Goal: Task Accomplishment & Management: Complete application form

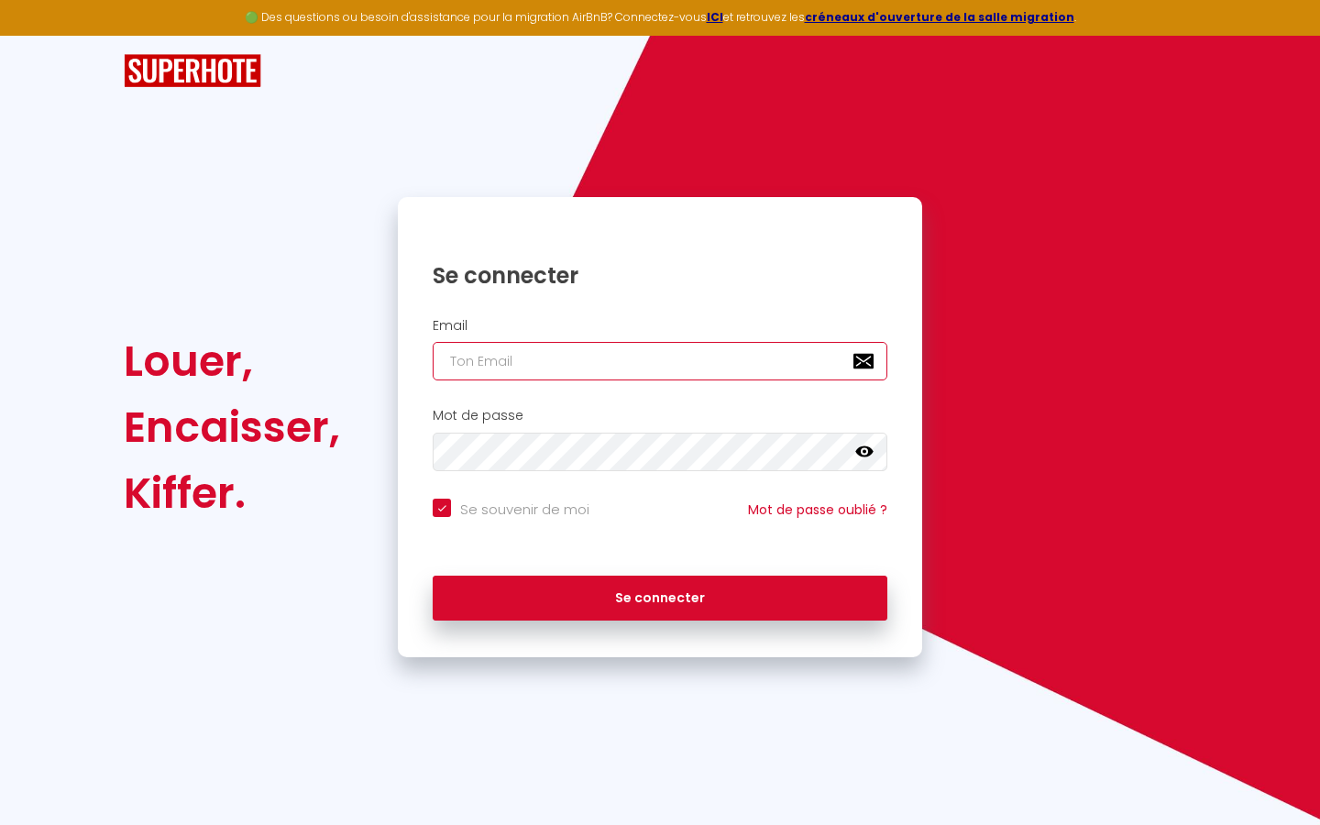
type input "s"
checkbox input "true"
type input "su"
checkbox input "true"
type input "sup"
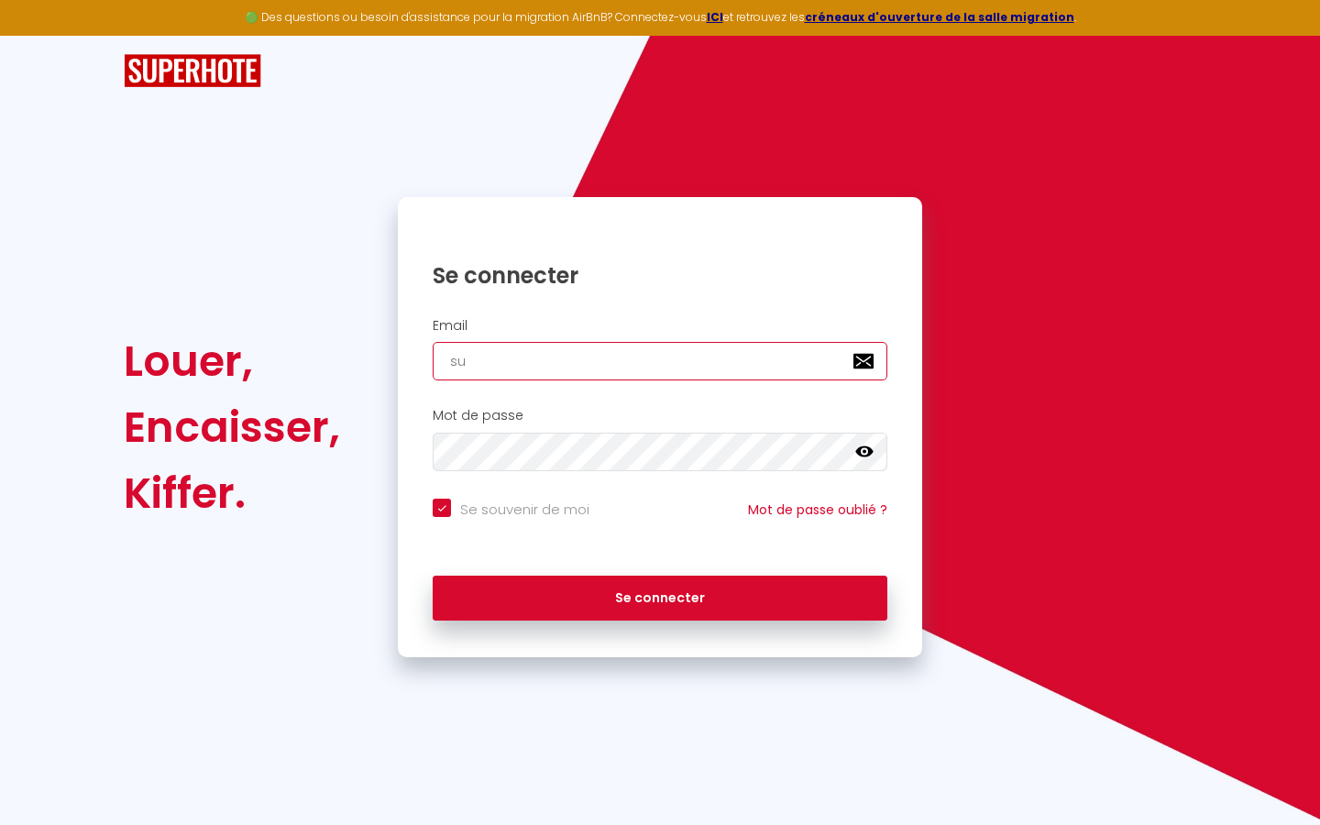
checkbox input "true"
type input "supe"
checkbox input "true"
type input "super"
checkbox input "true"
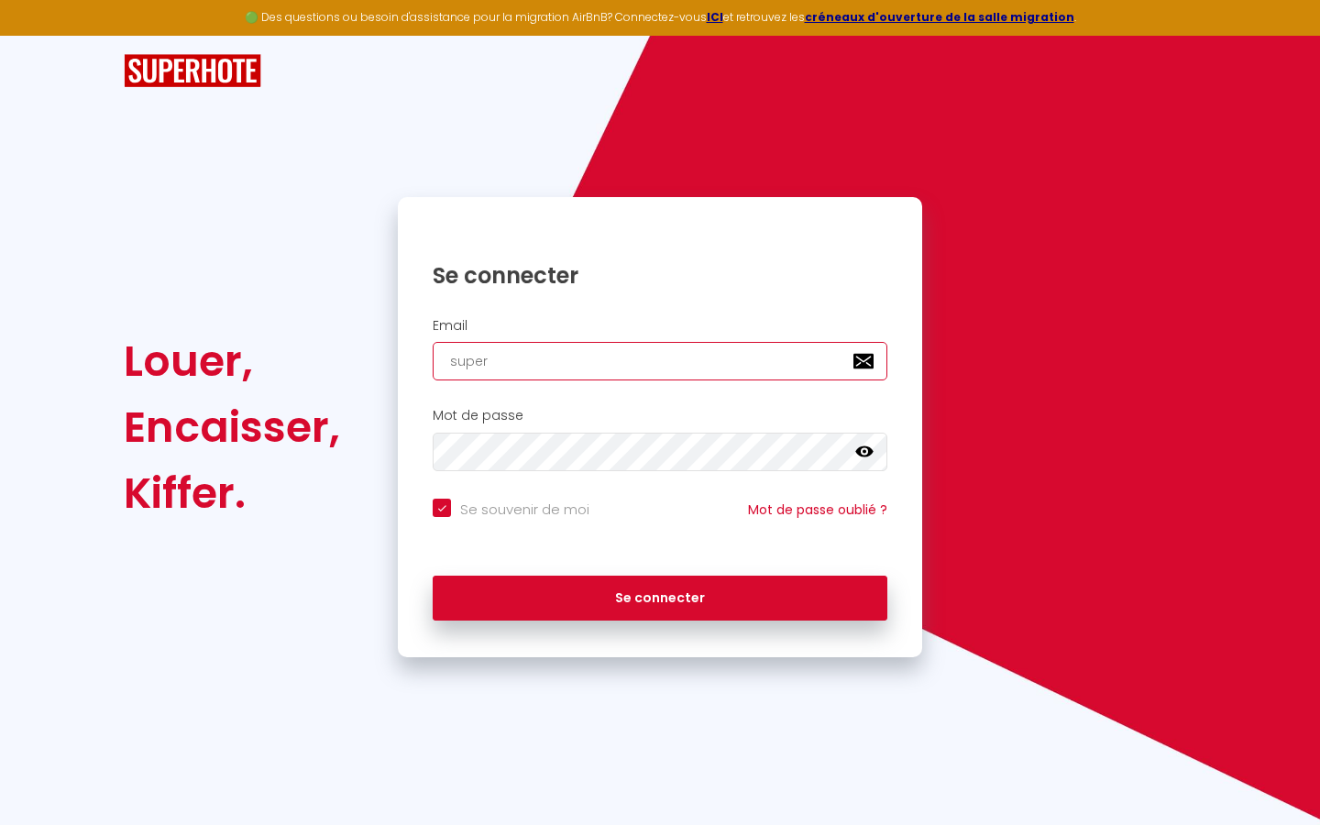
type input "superb"
checkbox input "true"
type input "superbo"
checkbox input "true"
type input "superbor"
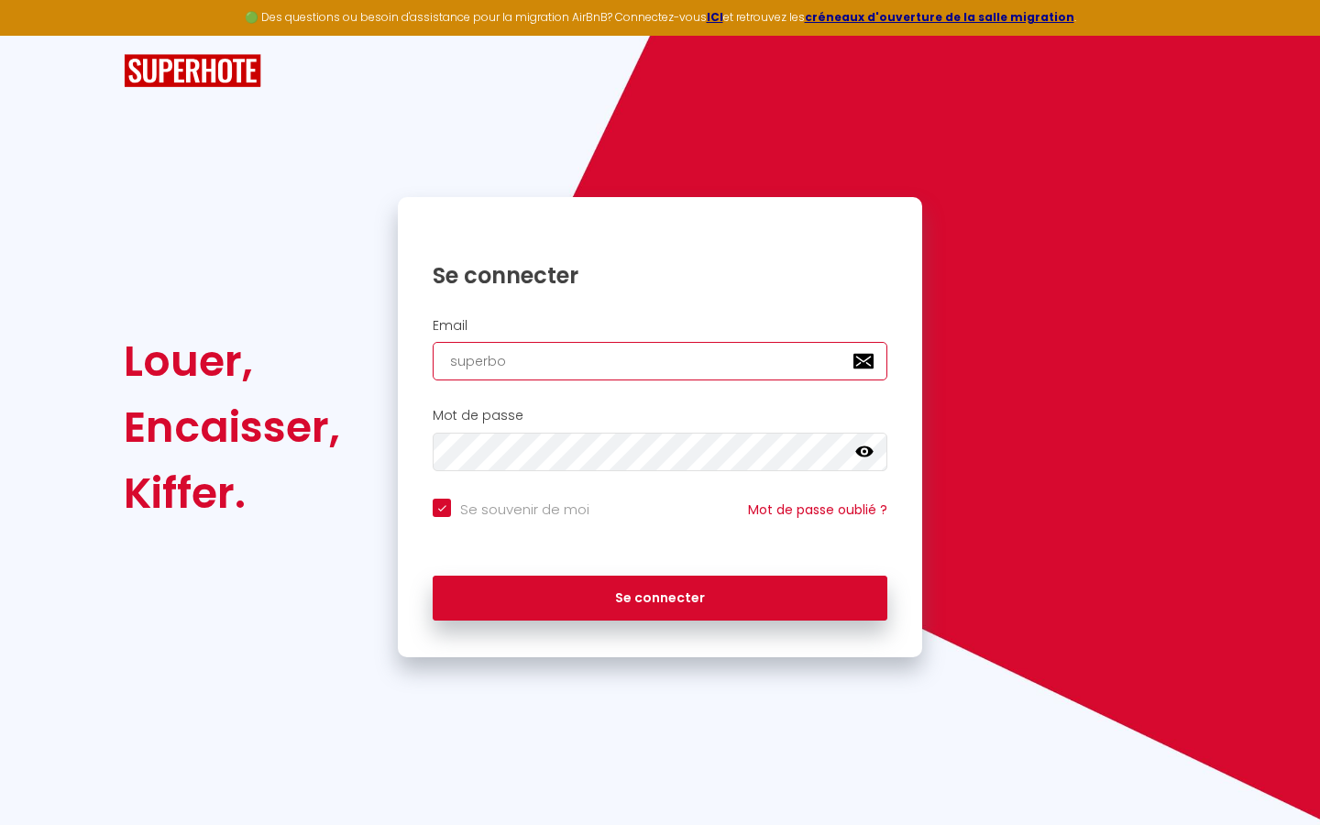
checkbox input "true"
type input "superbord"
checkbox input "true"
type input "superborde"
checkbox input "true"
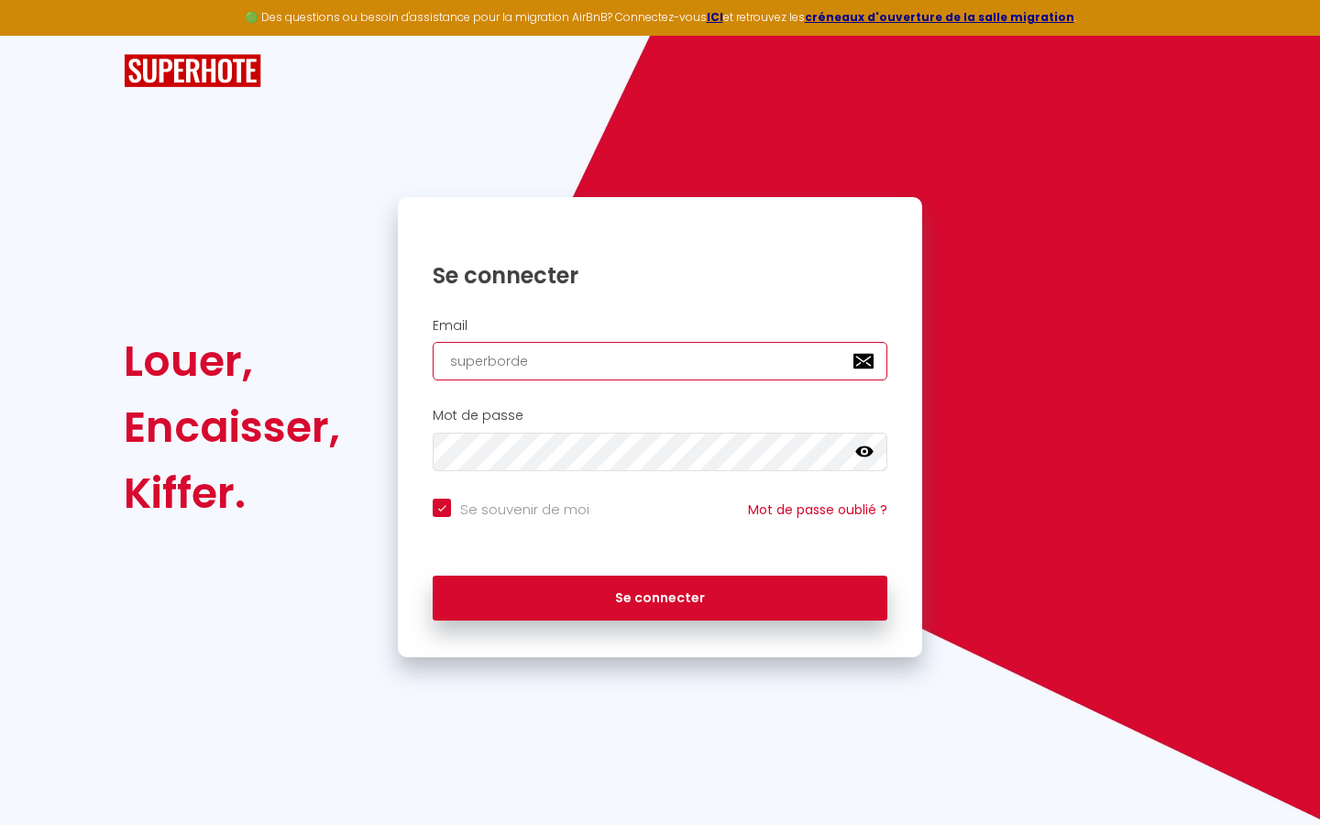
type input "superbordea"
checkbox input "true"
type input "superbordeau"
checkbox input "true"
type input "superbordeaux"
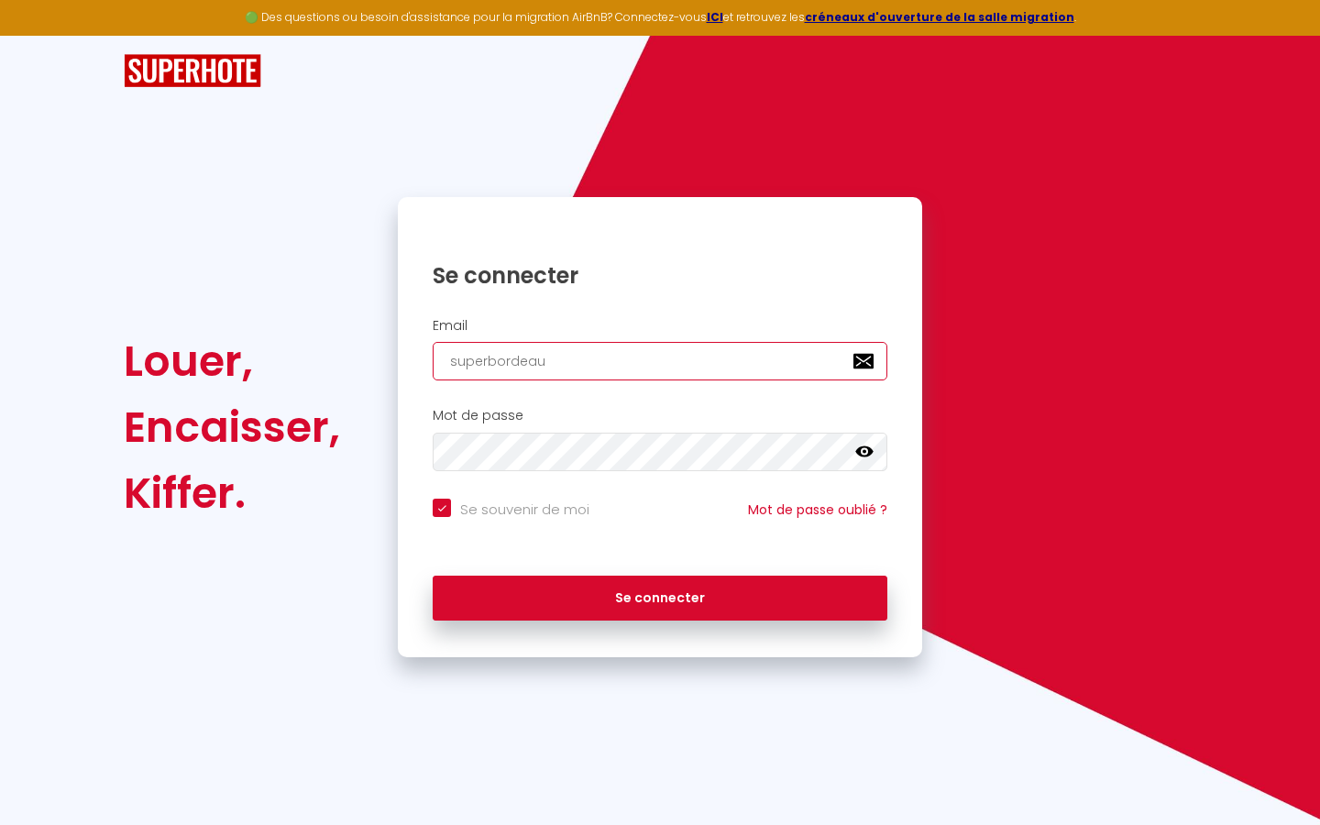
checkbox input "true"
type input "superbordeaux@"
checkbox input "true"
type input "superbordeaux@g"
checkbox input "true"
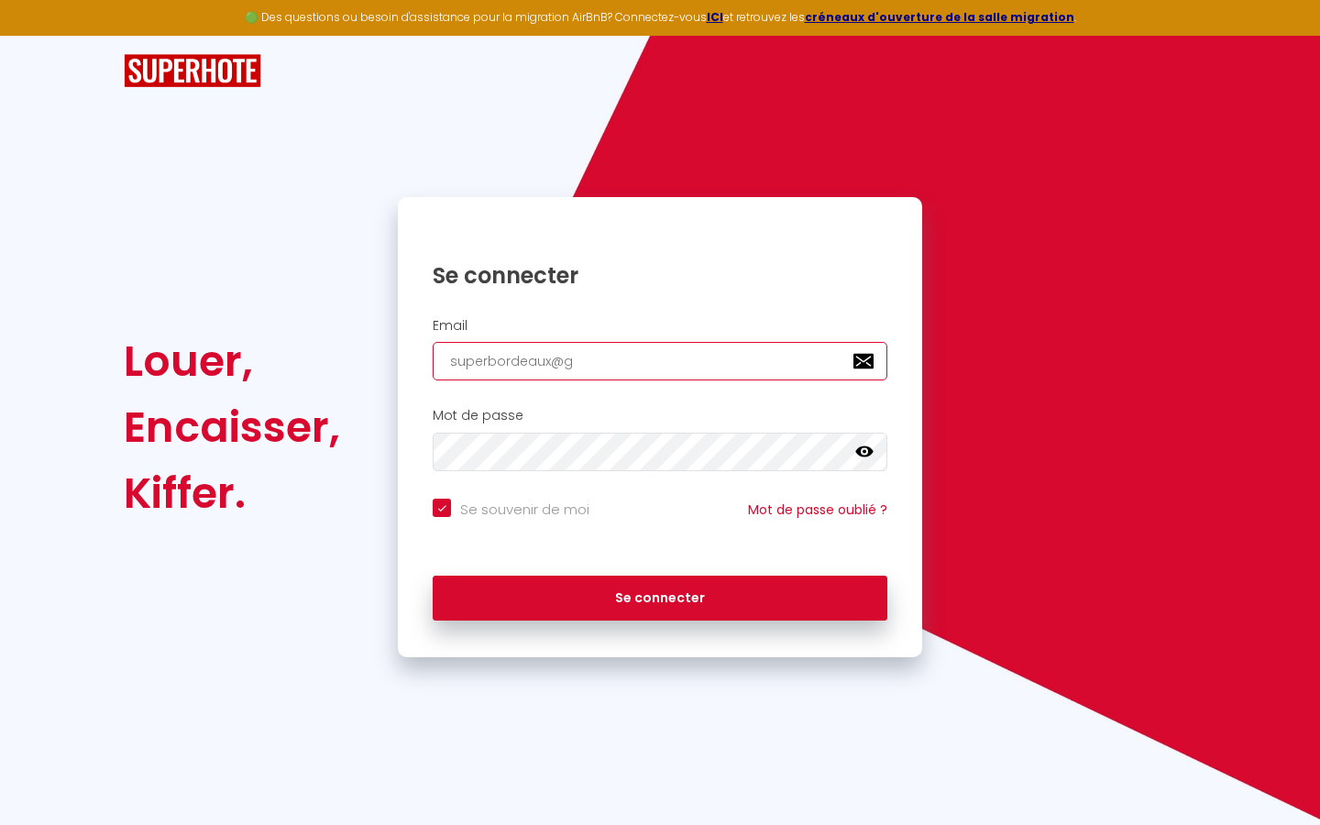
type input "superbordeaux@gm"
checkbox input "true"
type input "superbordeaux@gma"
checkbox input "true"
type input "superbordeaux@gmai"
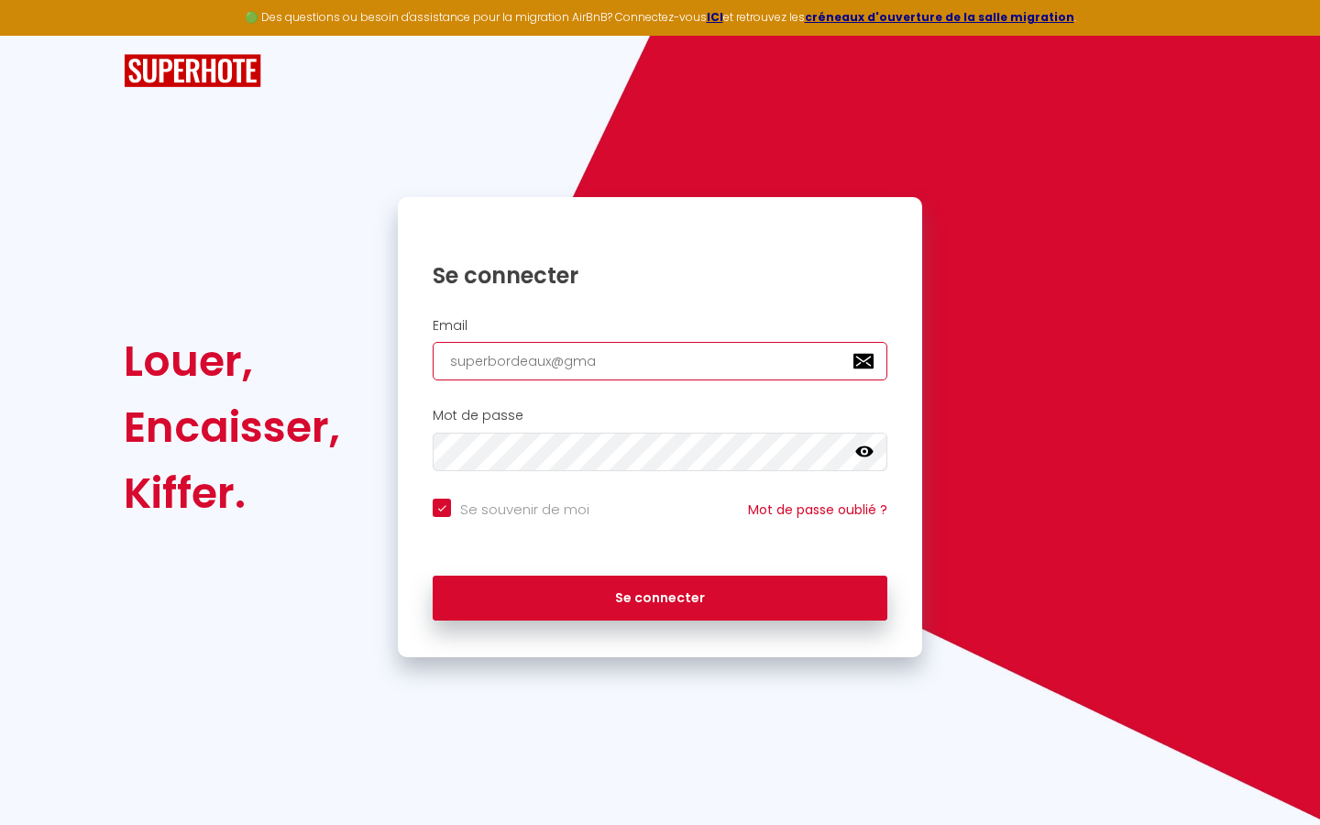
checkbox input "true"
type input "[EMAIL_ADDRESS]"
checkbox input "true"
type input "[EMAIL_ADDRESS]."
checkbox input "true"
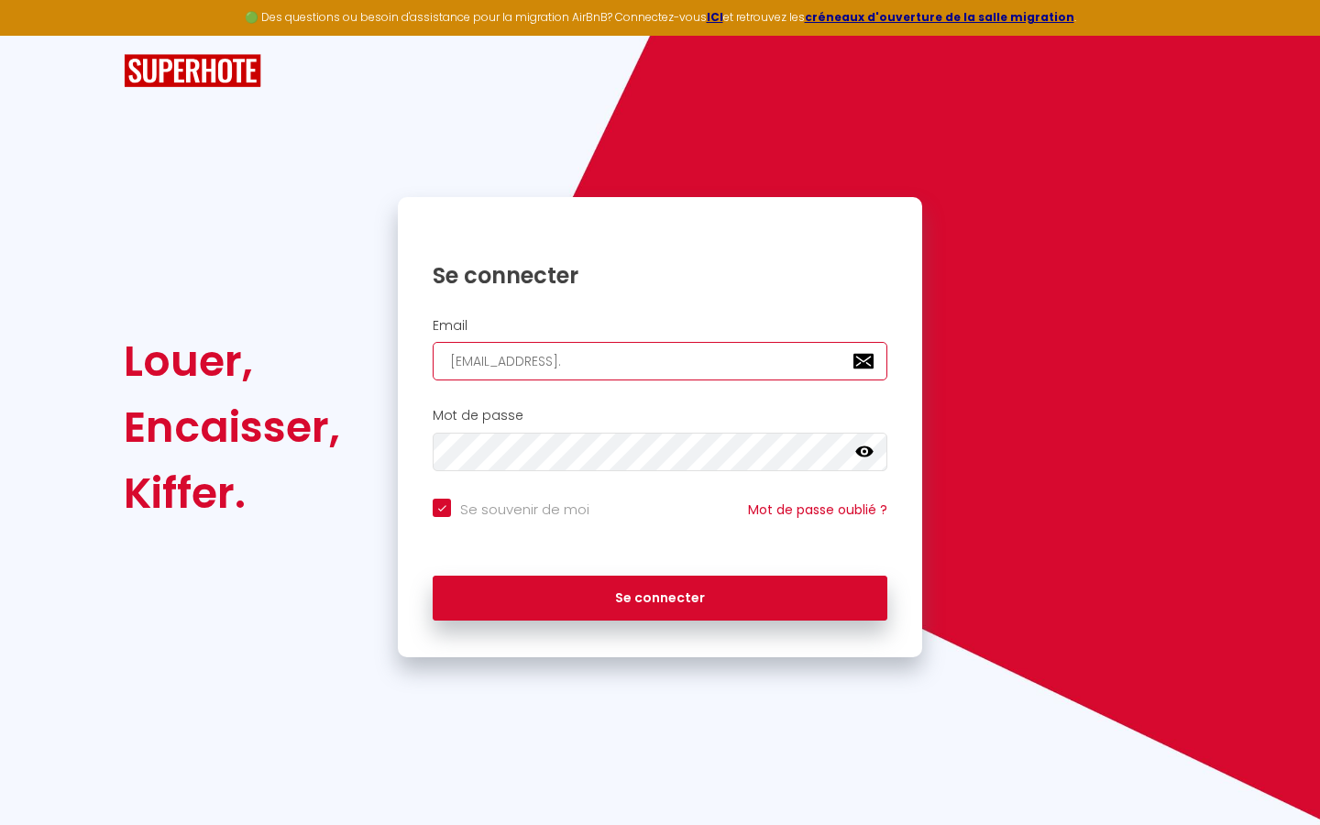
type input "superbordeaux@gmail.c"
checkbox input "true"
type input "[EMAIL_ADDRESS][DOMAIN_NAME]"
checkbox input "true"
type input "[EMAIL_ADDRESS][DOMAIN_NAME]"
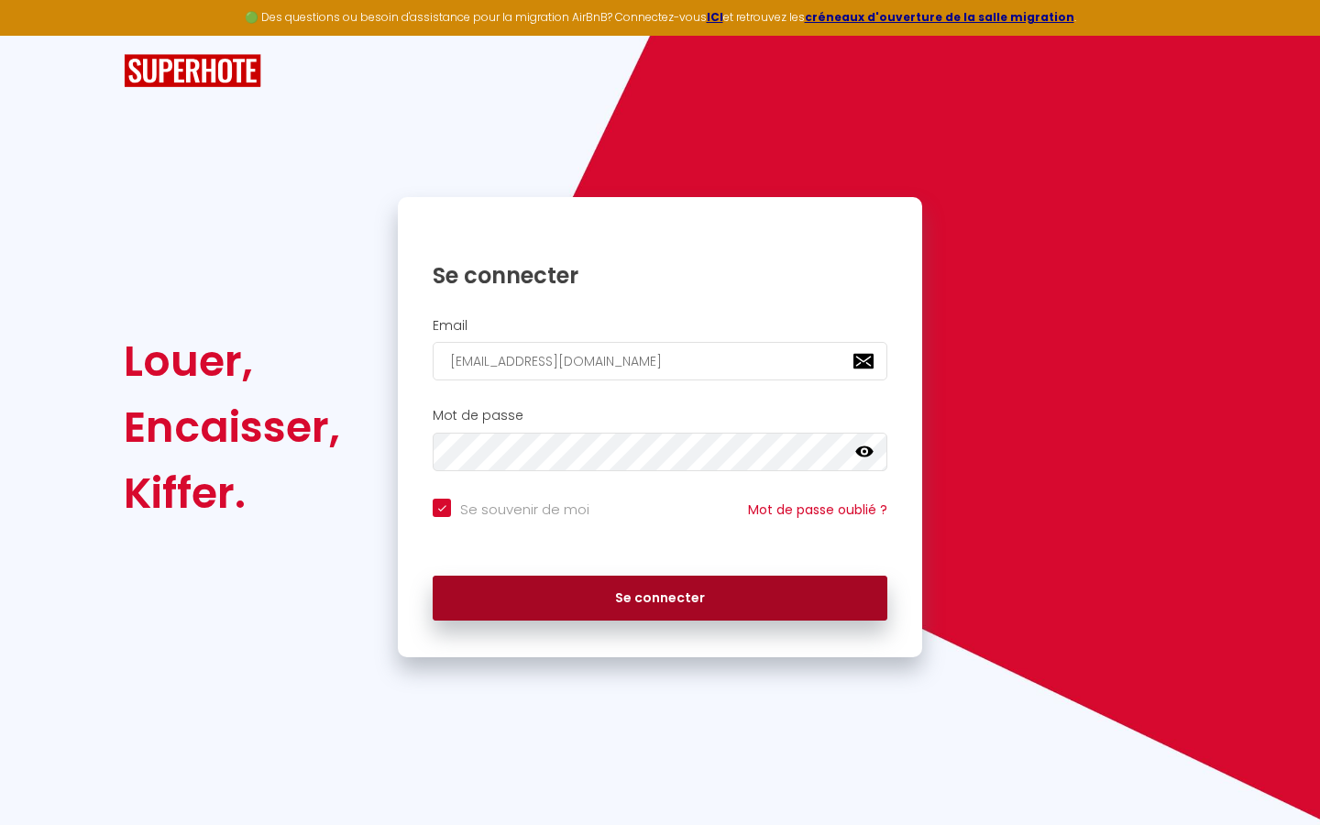
checkbox input "true"
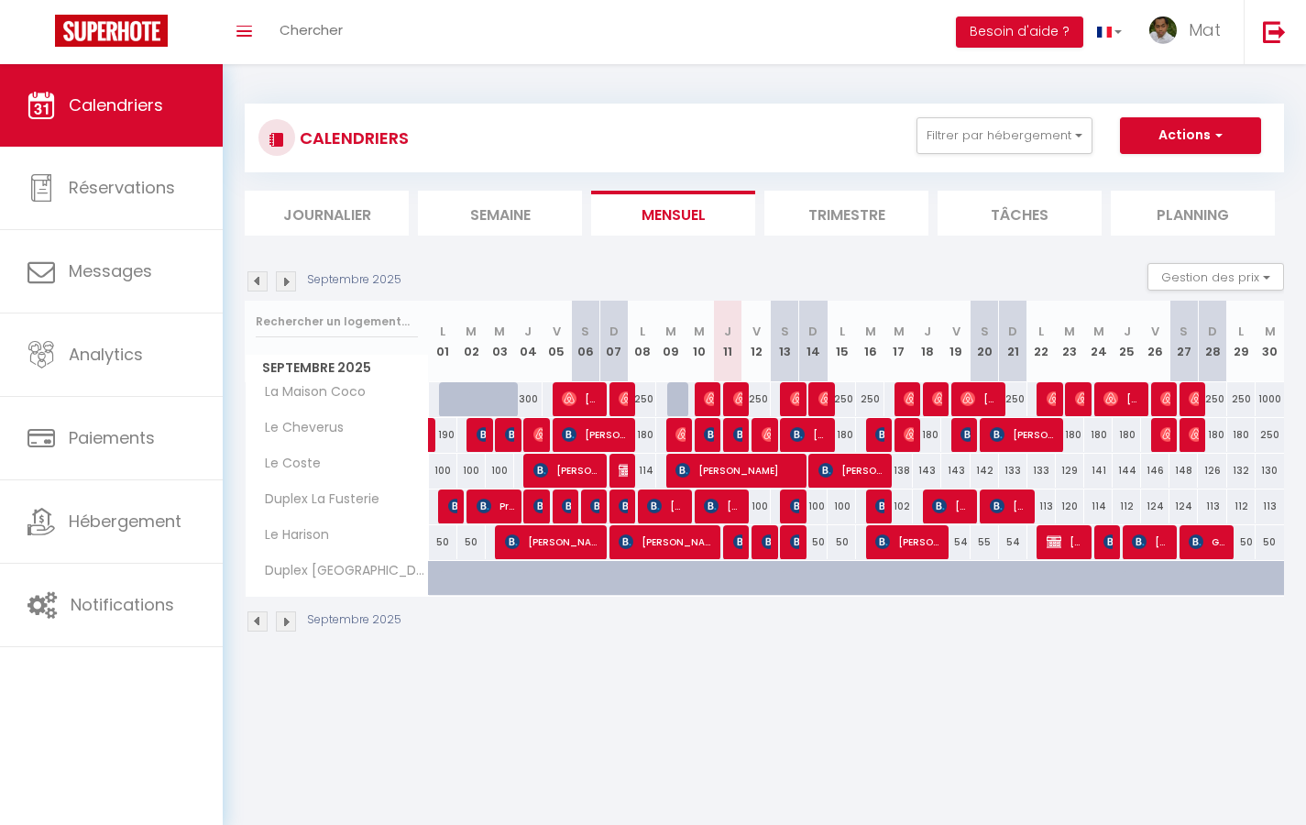
select select "not_cancelled"
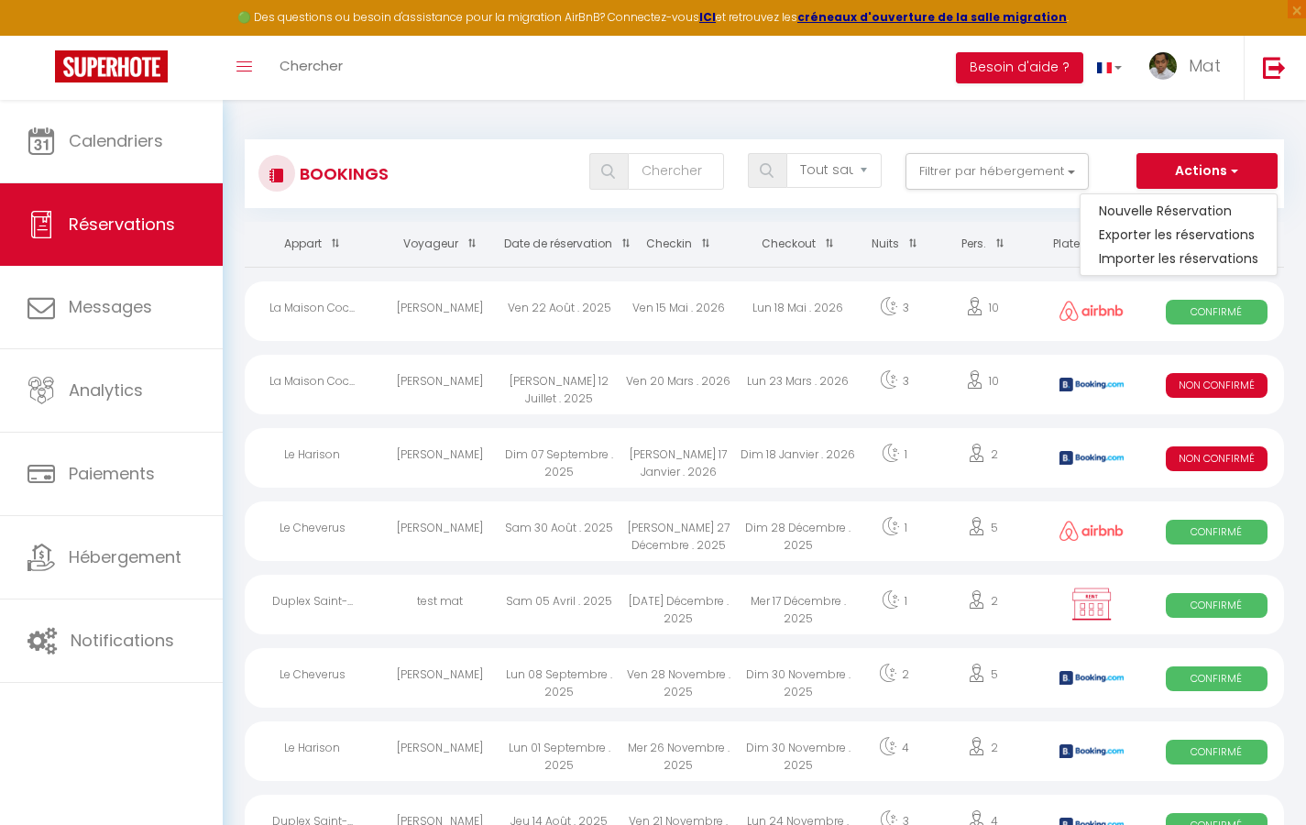
select select
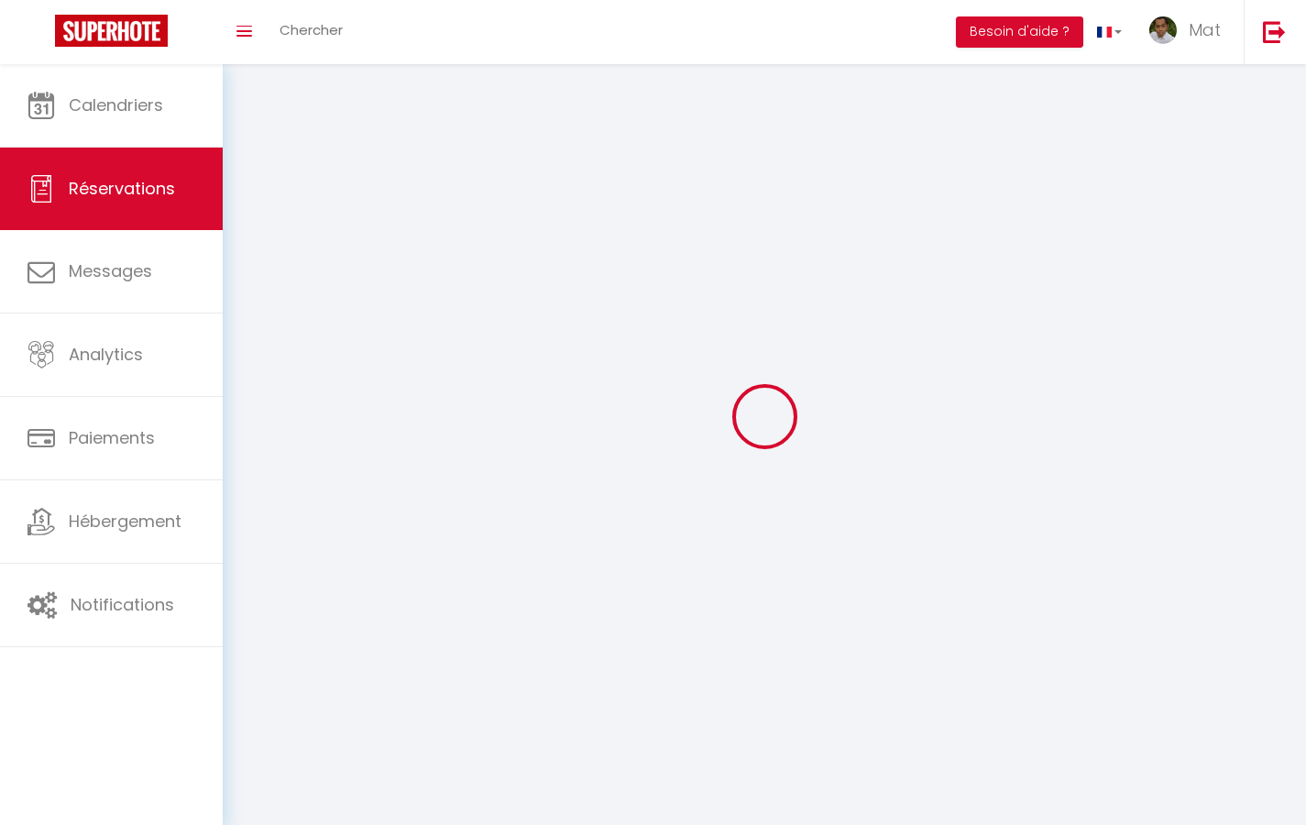
select select
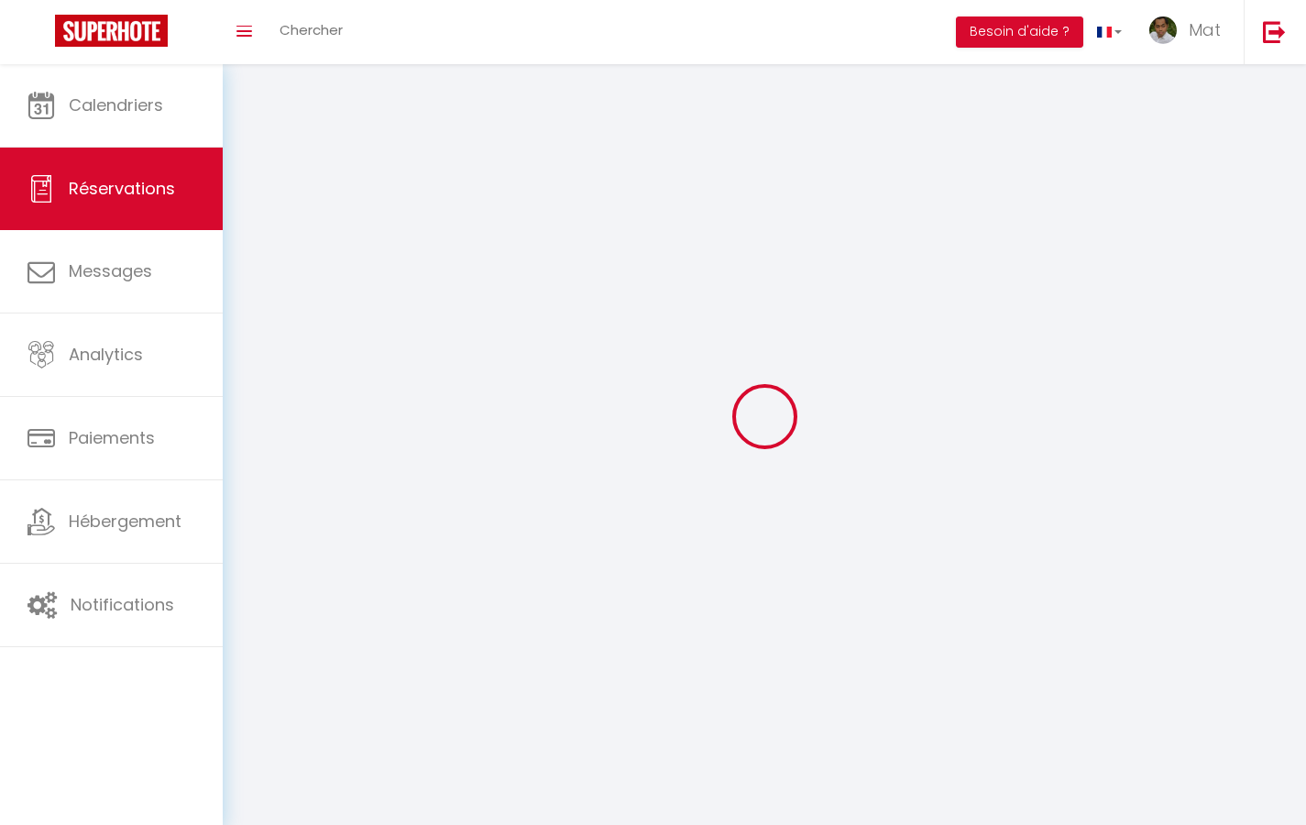
select select
checkbox input "false"
select select
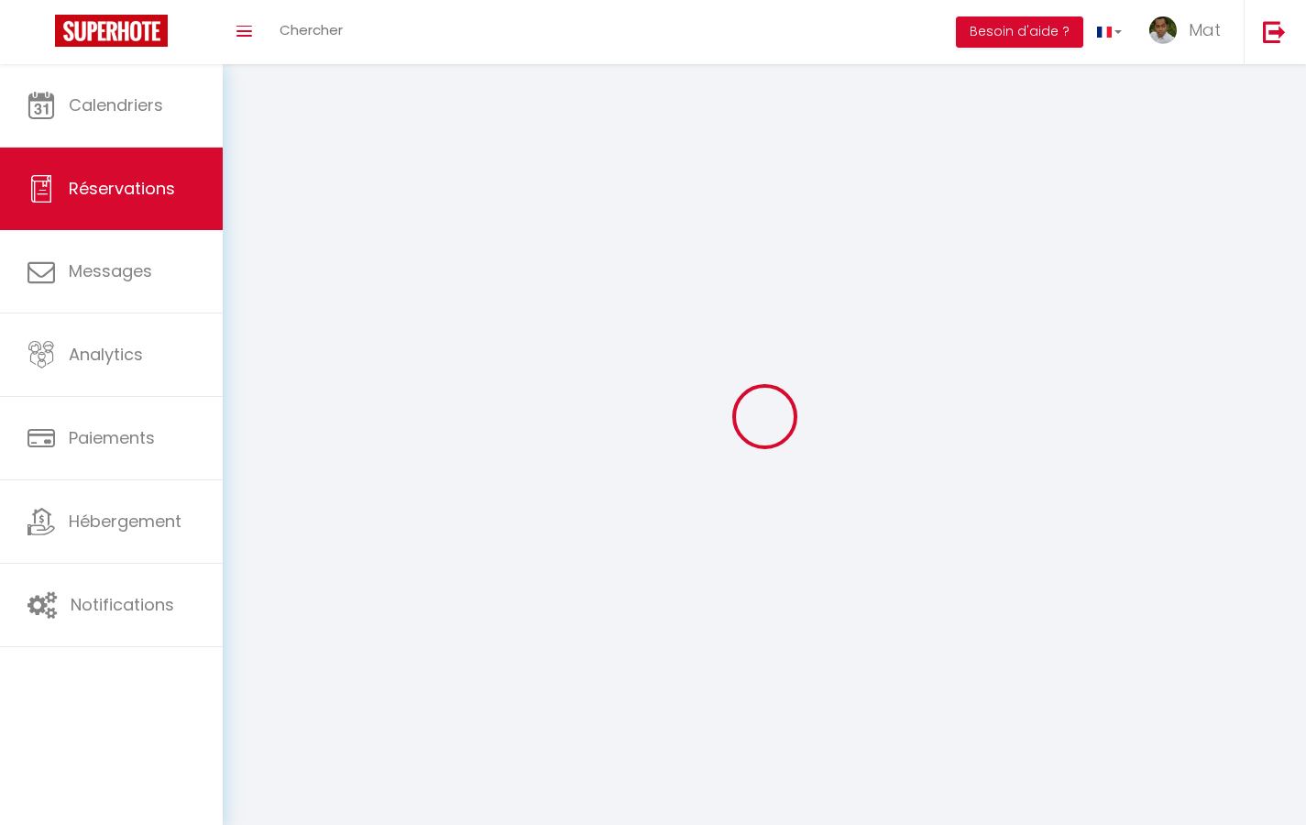
select select
checkbox input "false"
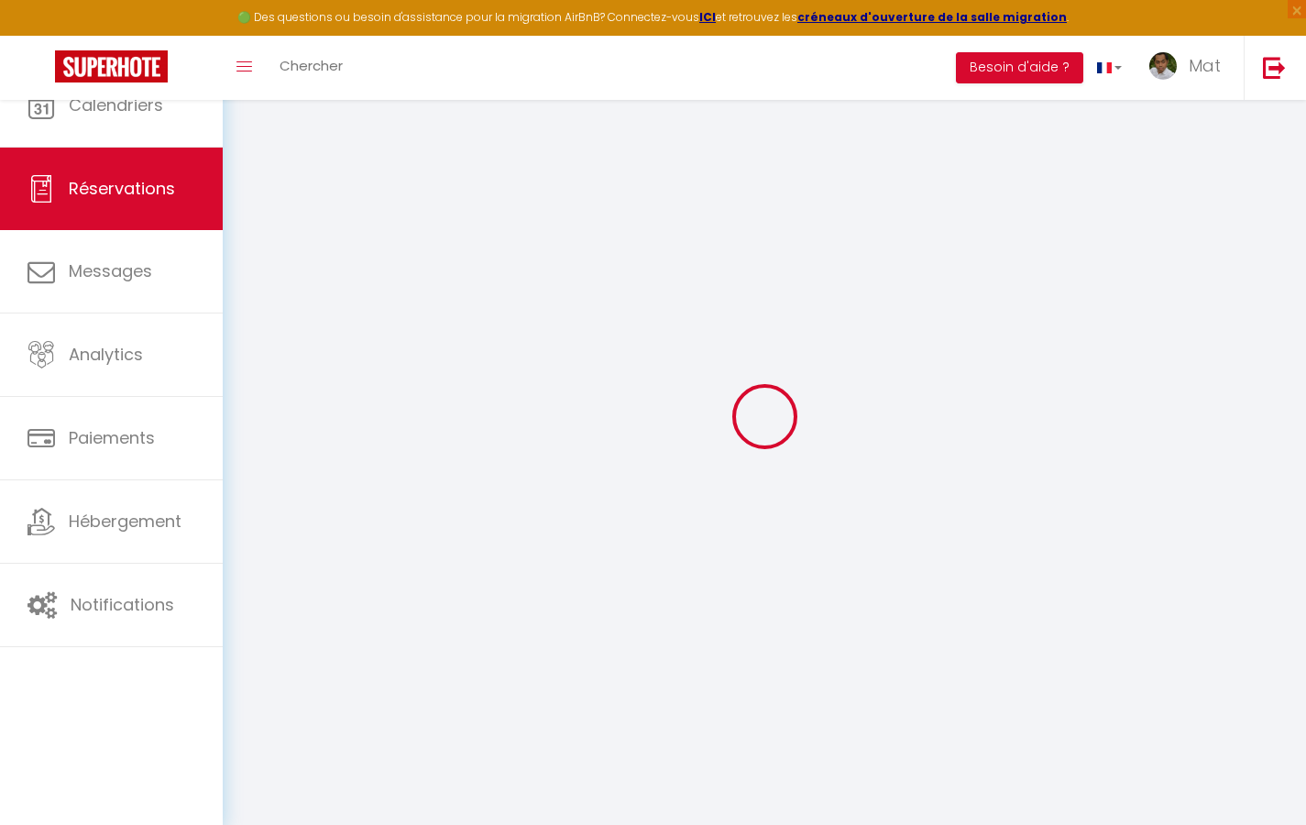
select select
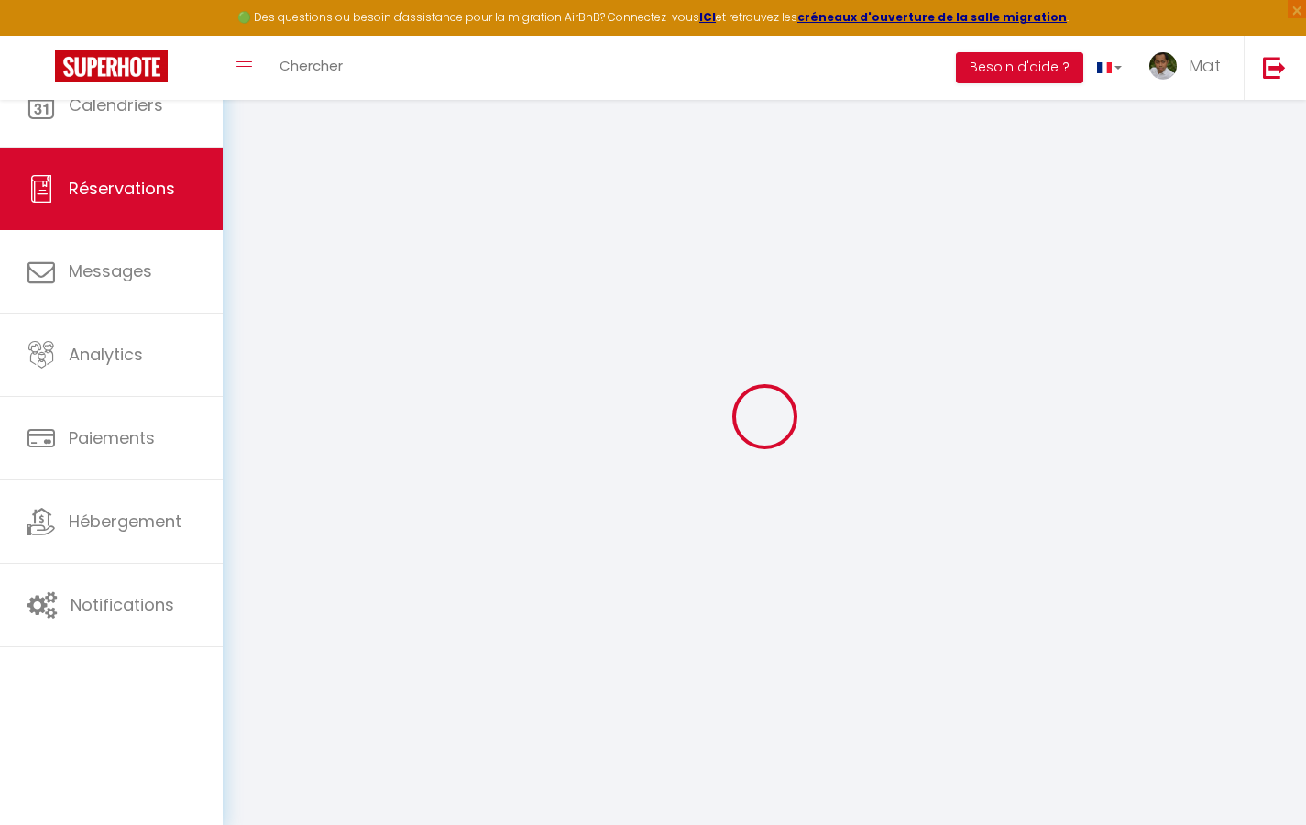
select select
checkbox input "false"
select select
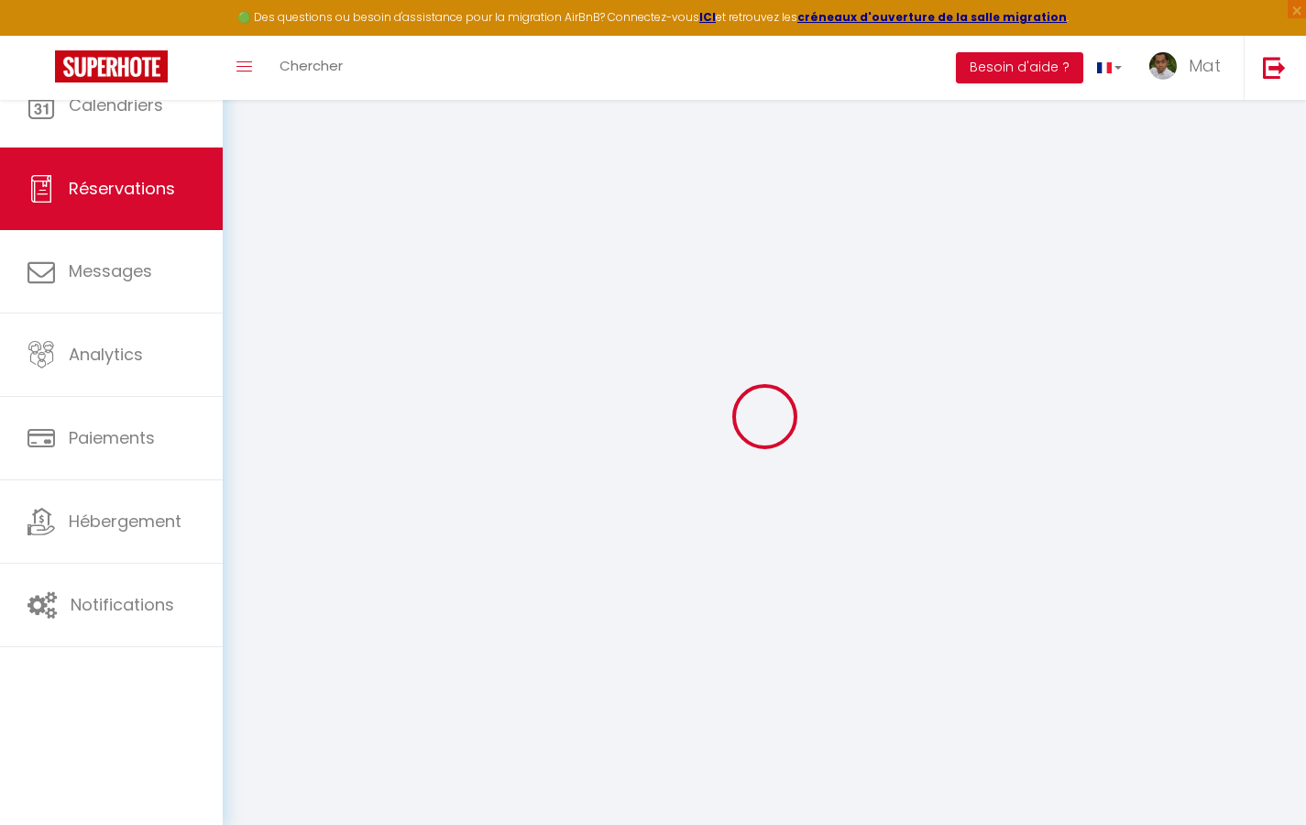
select select
checkbox input "false"
select select
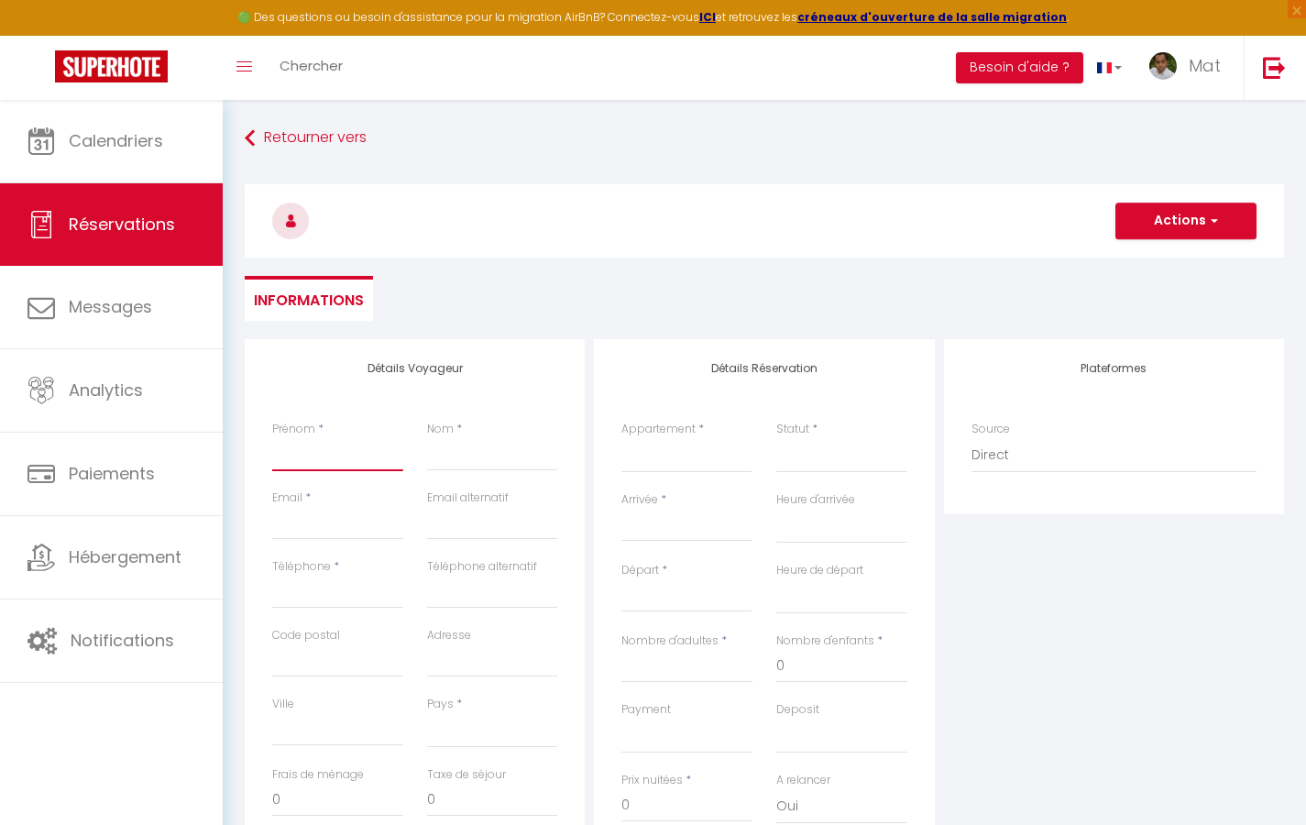
type input "T"
select select
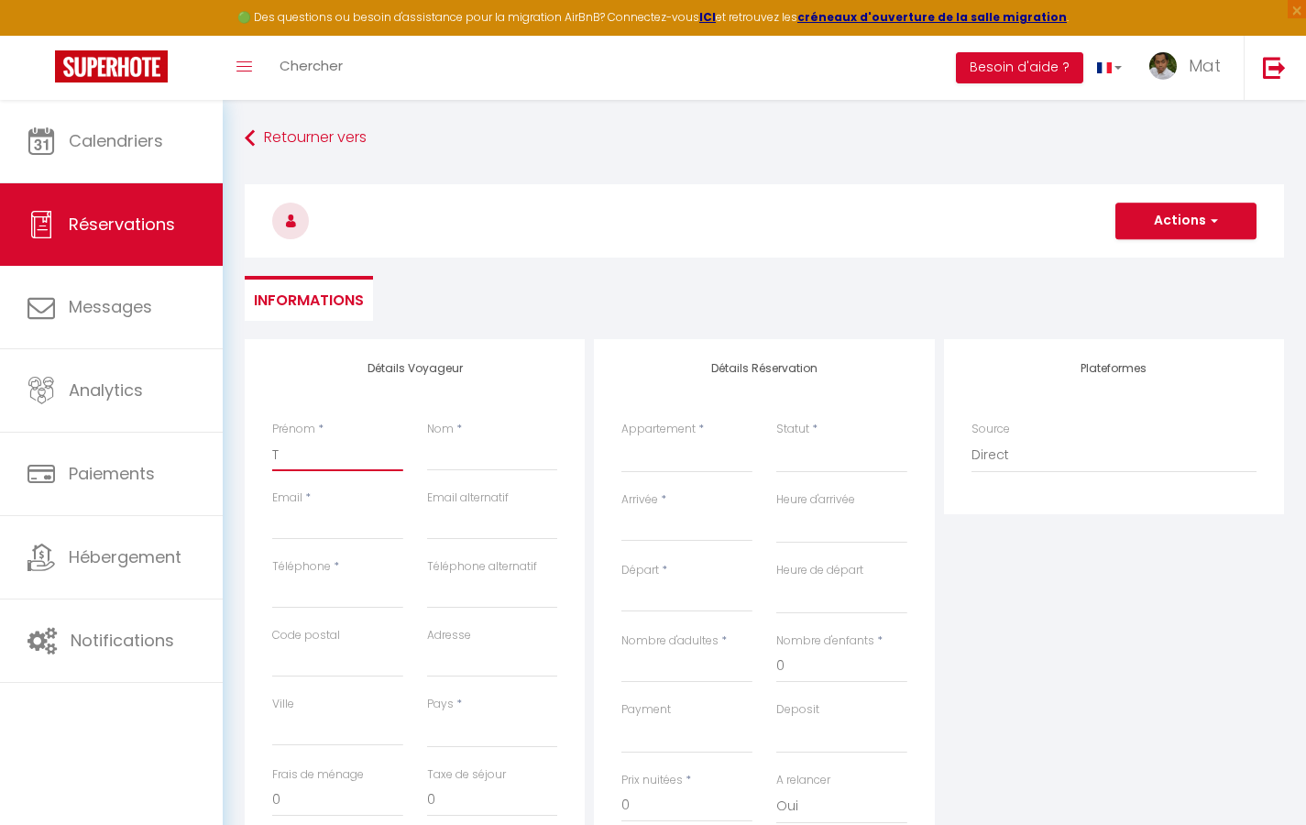
select select
checkbox input "false"
type input "Te"
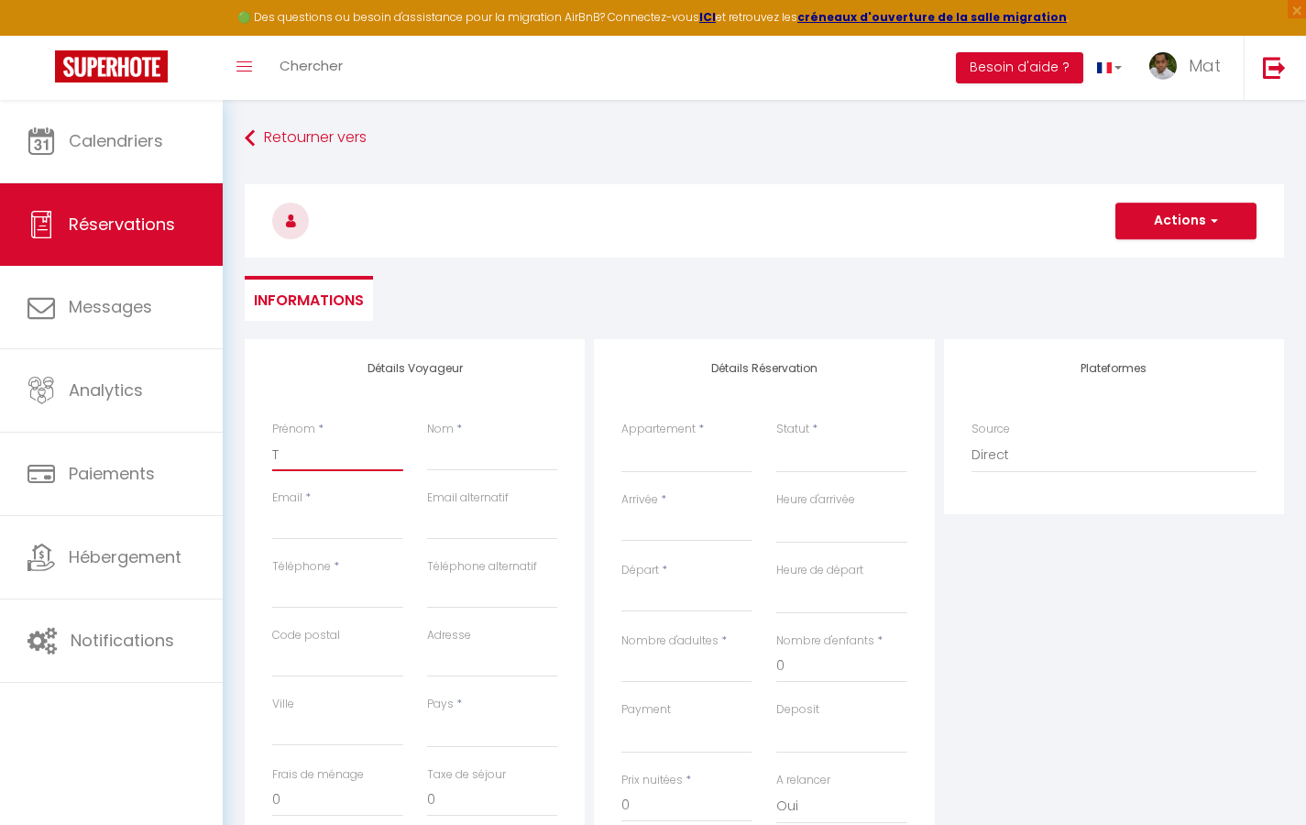
select select
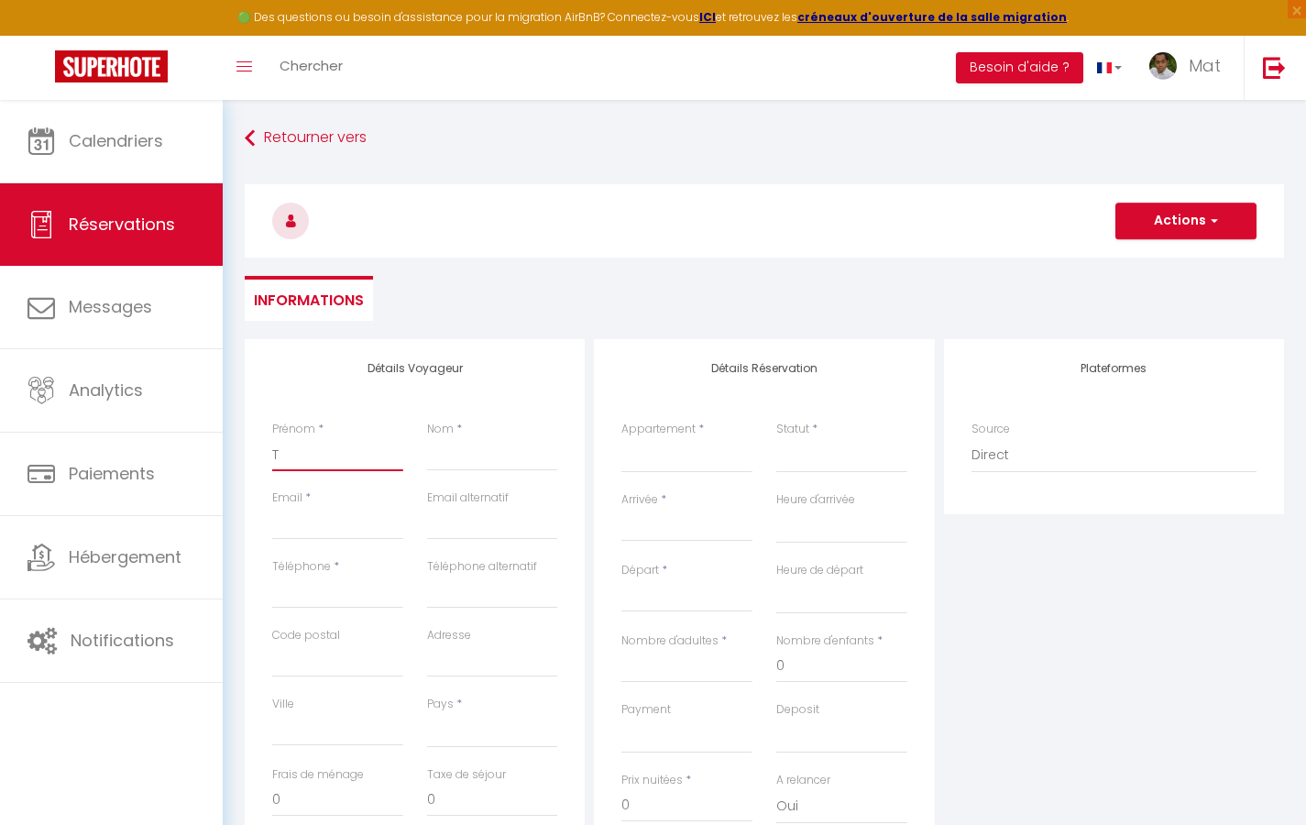
select select
checkbox input "false"
type input "Tes"
select select
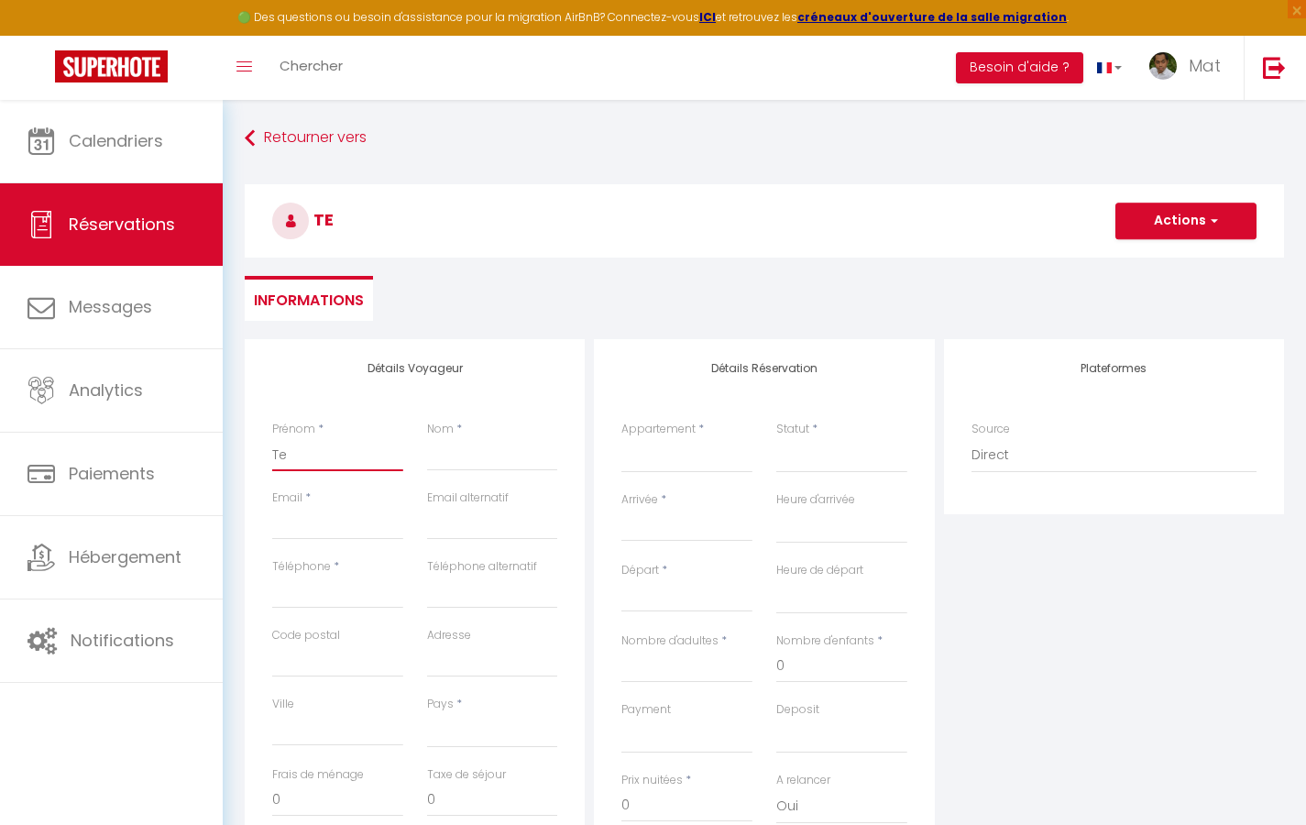
select select
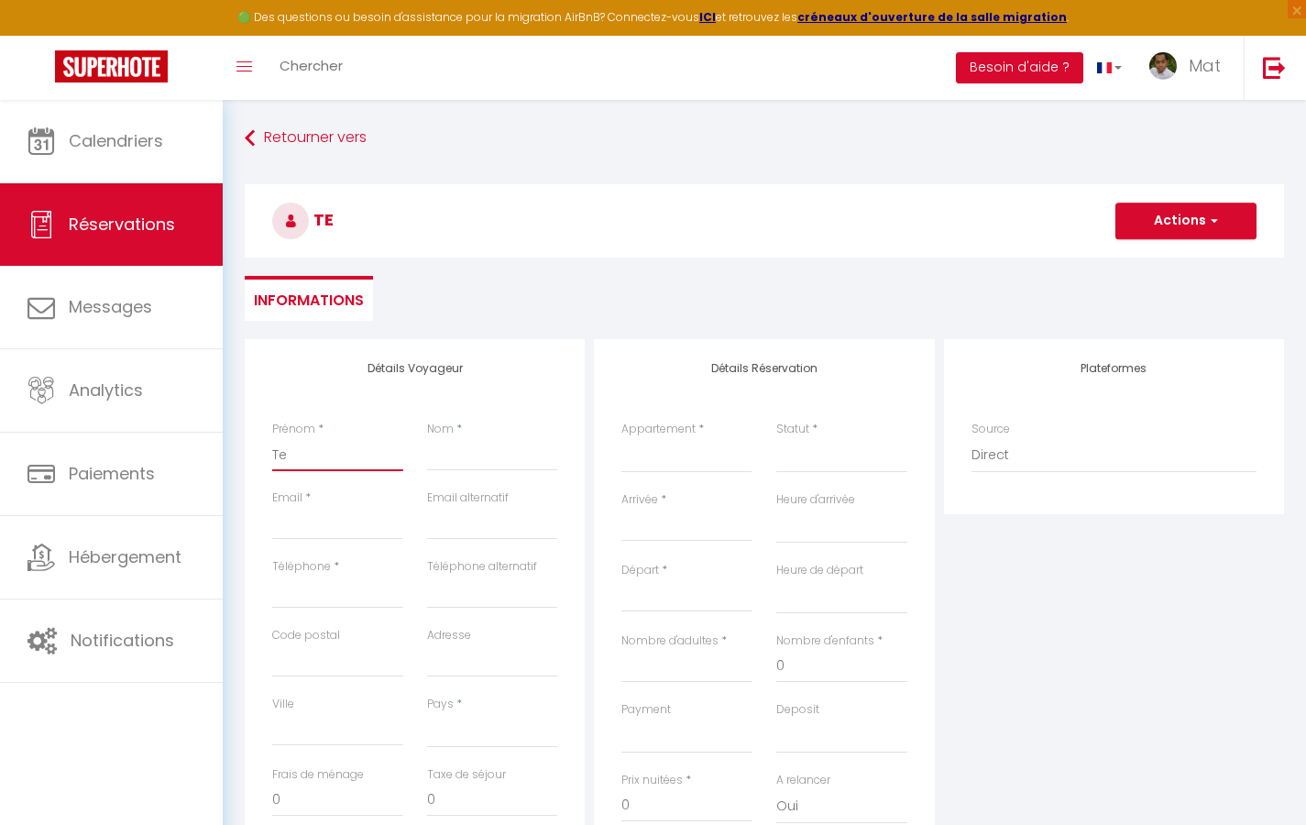
select select
checkbox input "false"
type input "Test"
select select
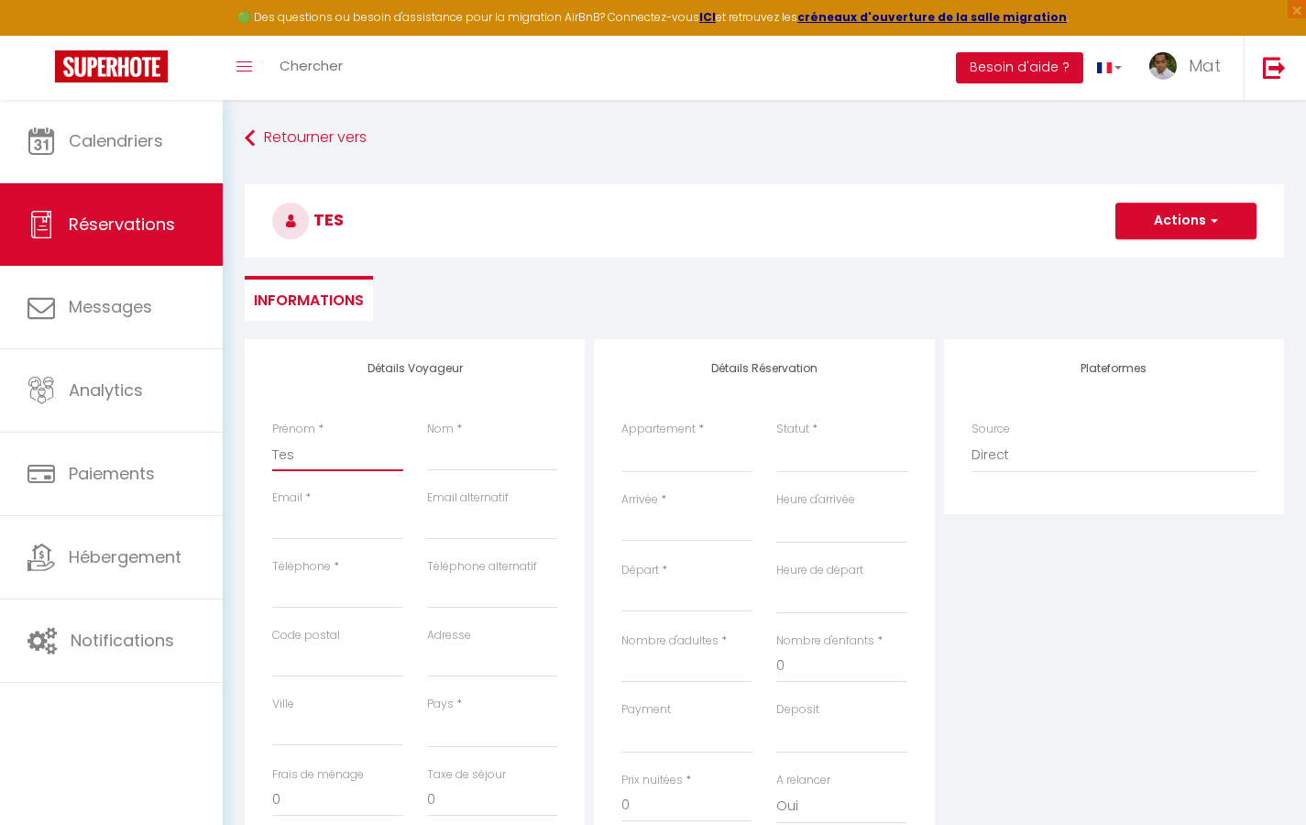
select select
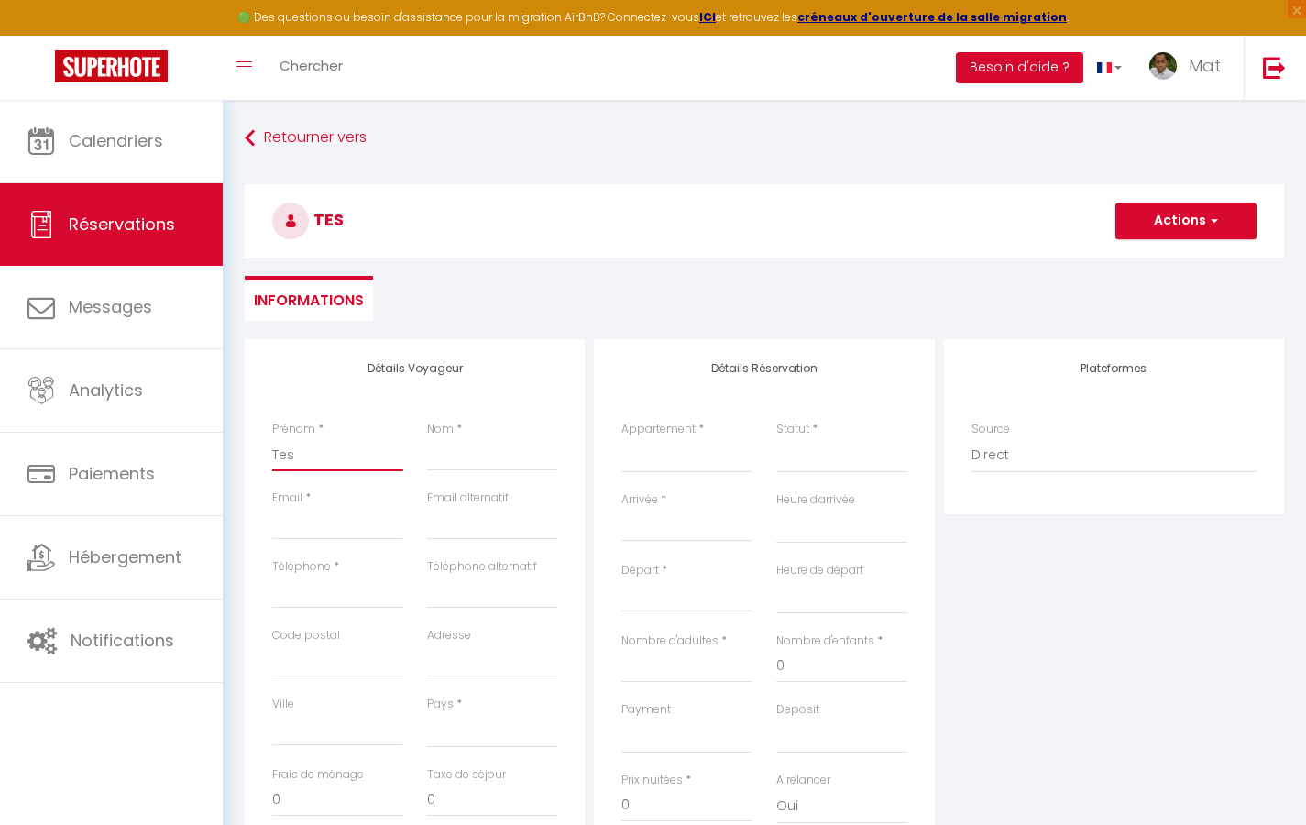
checkbox input "false"
type input "A"
select select
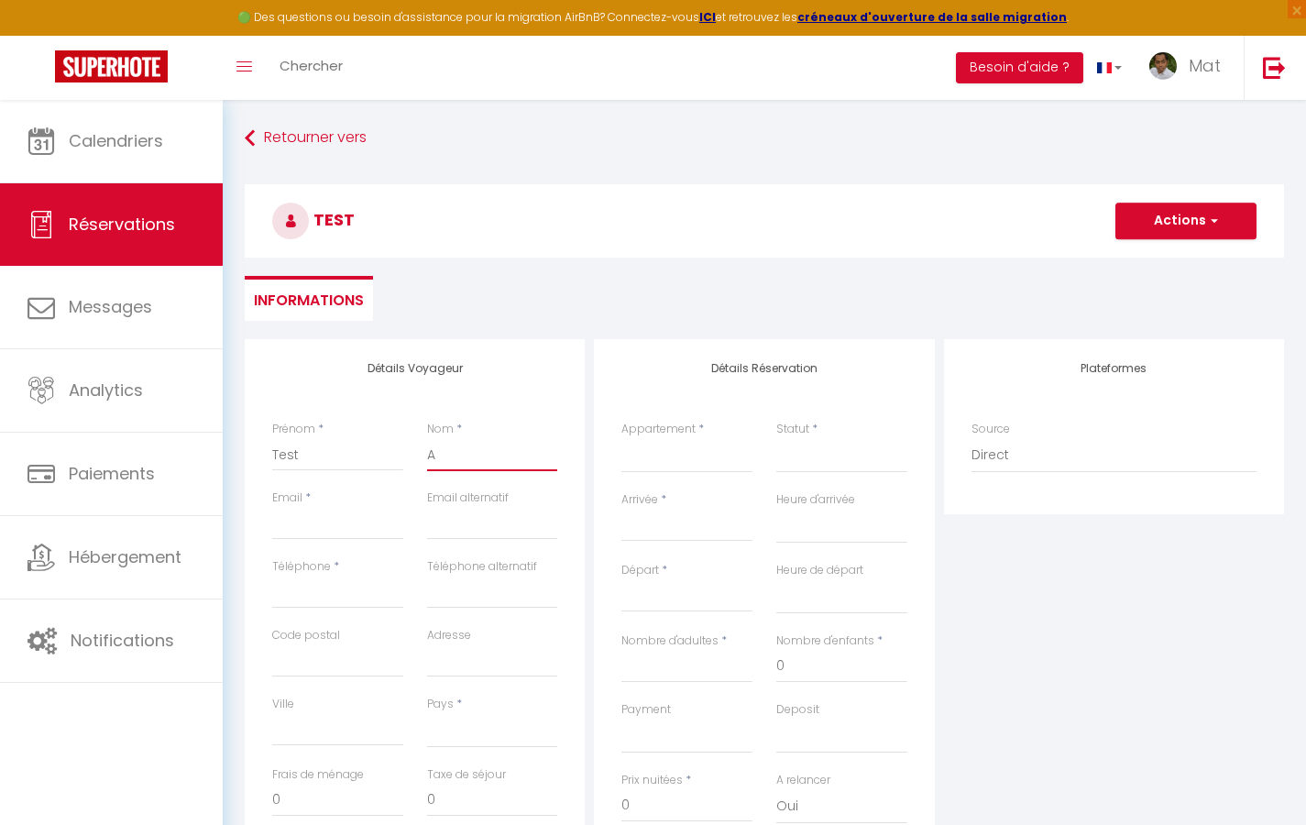
select select
checkbox input "false"
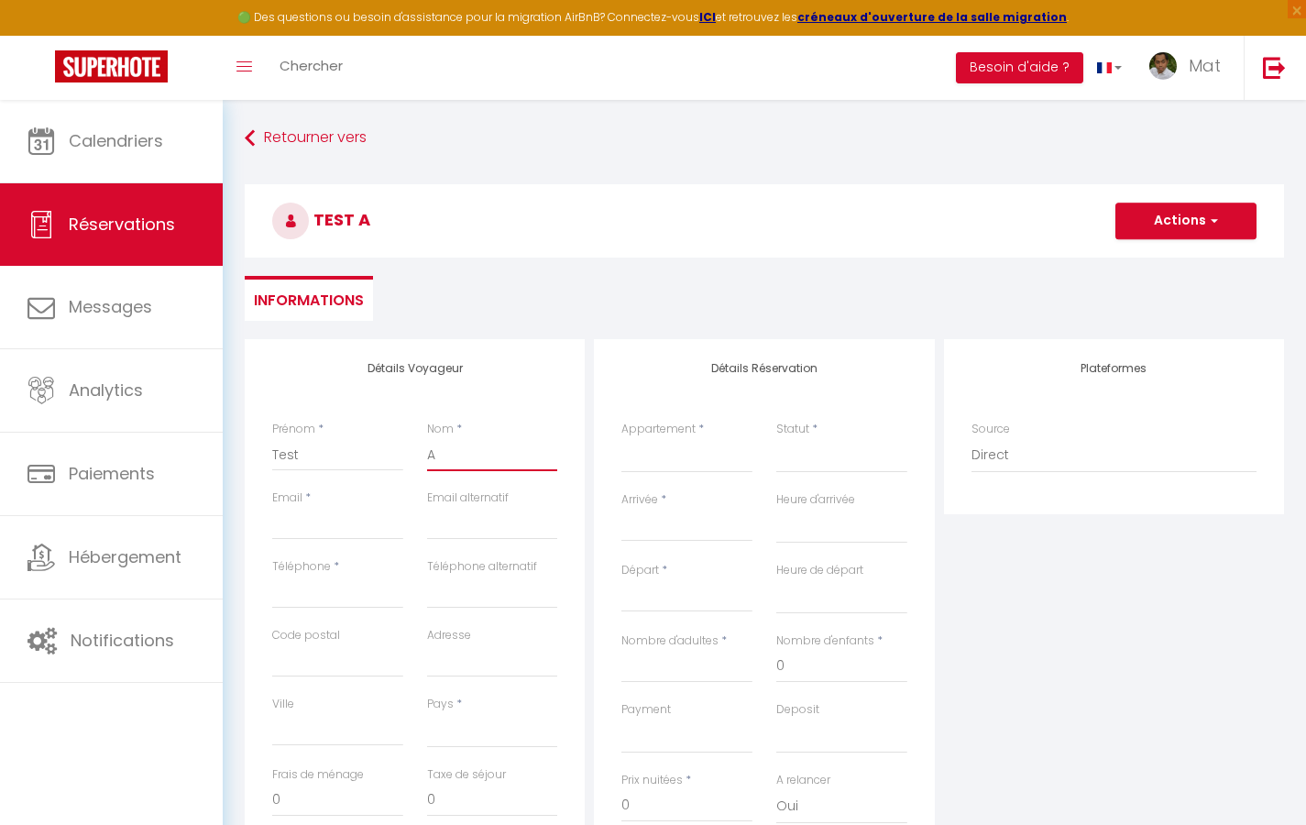
type input "Au"
select select
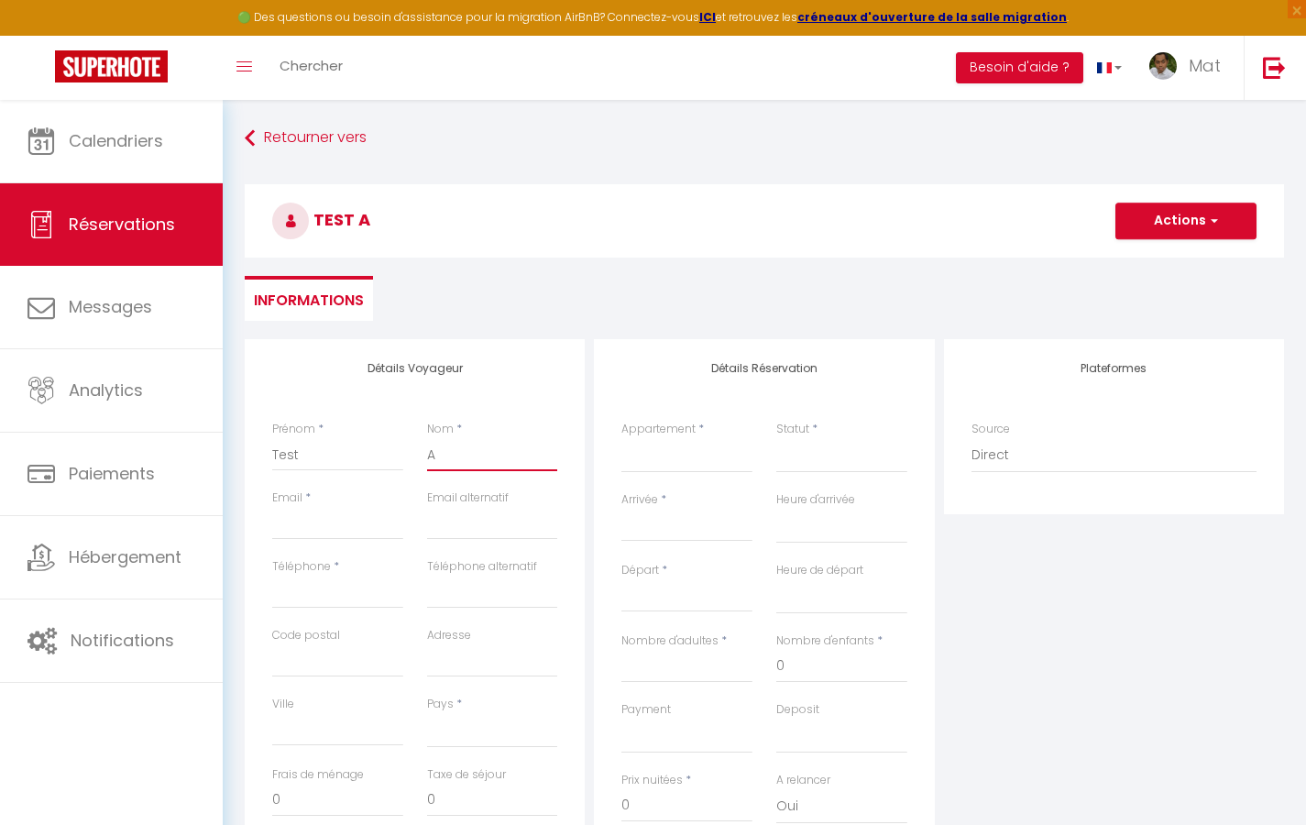
select select
checkbox input "false"
type input "Aut"
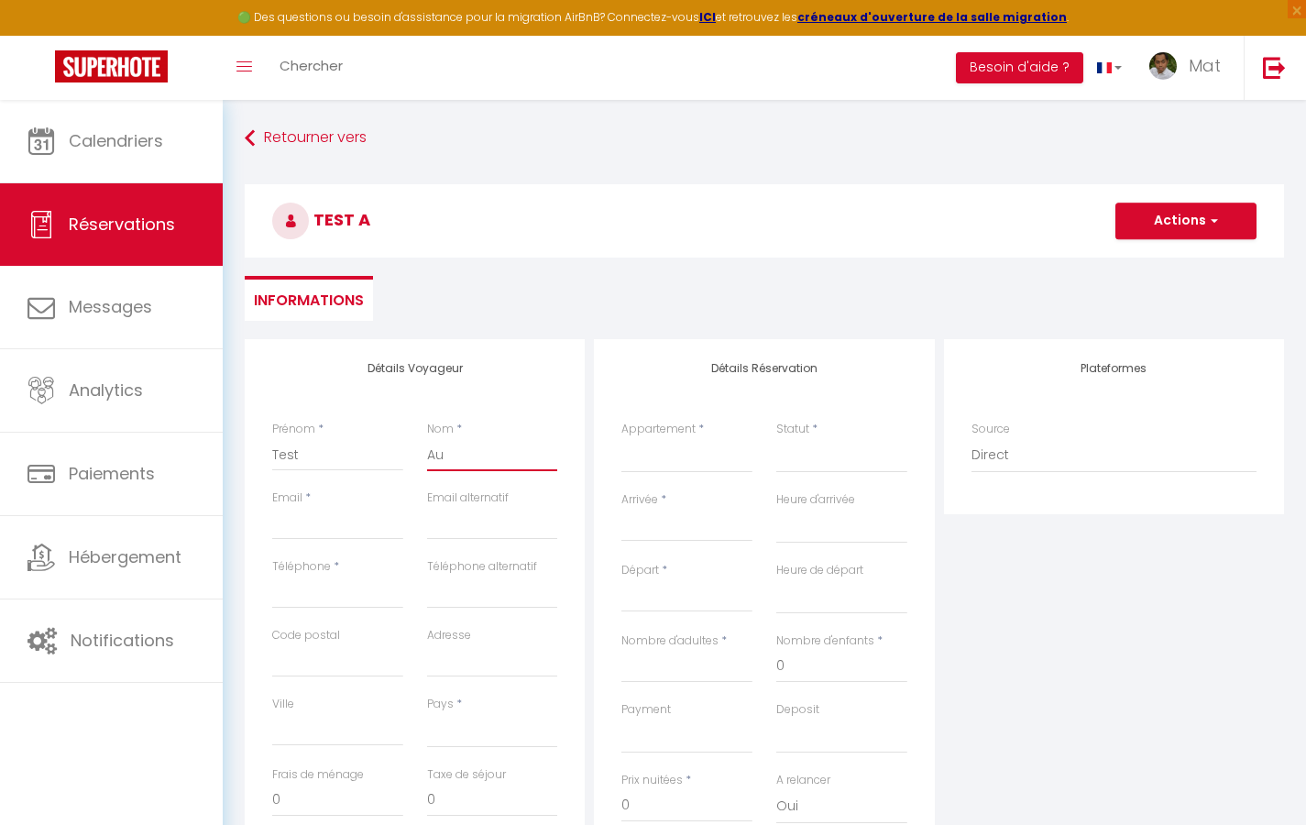
select select
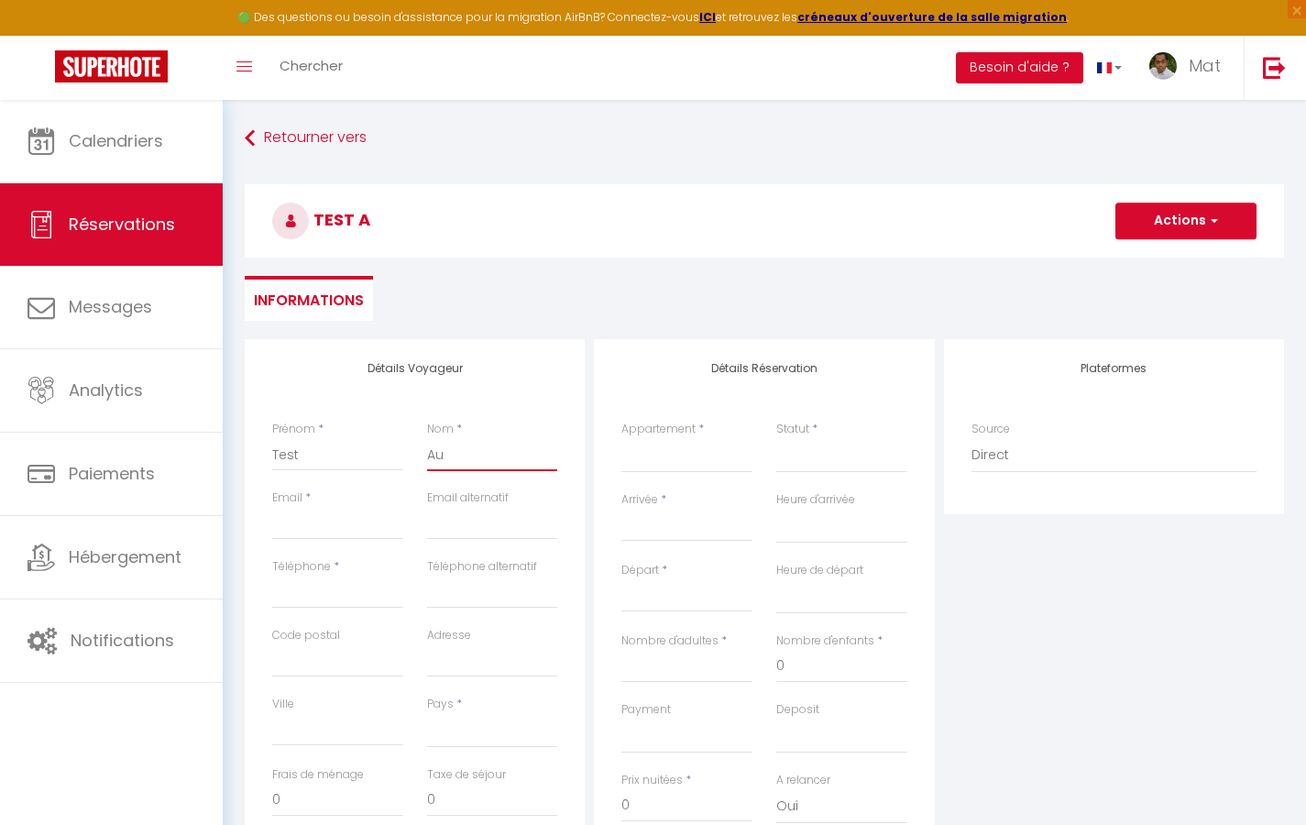
select select
checkbox input "false"
type input "Auto"
select select
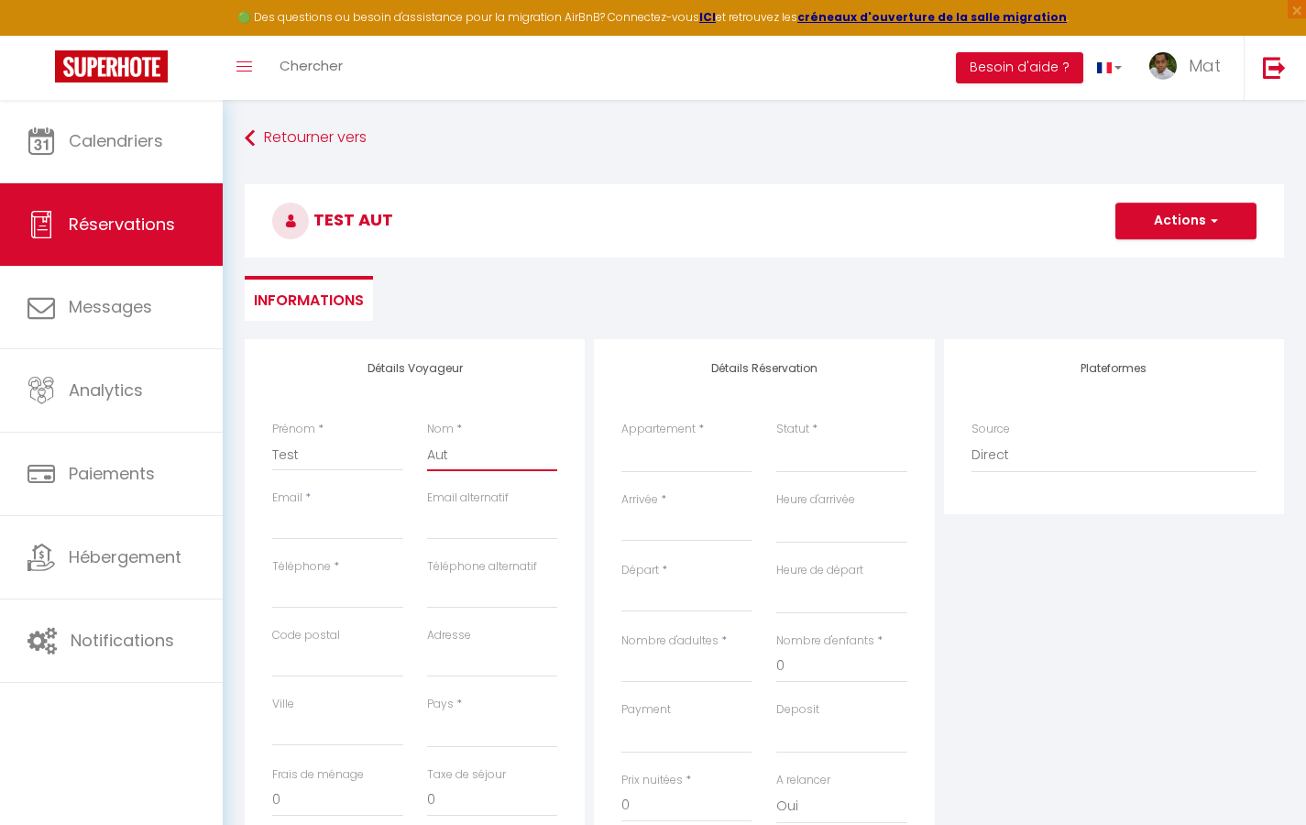
select select
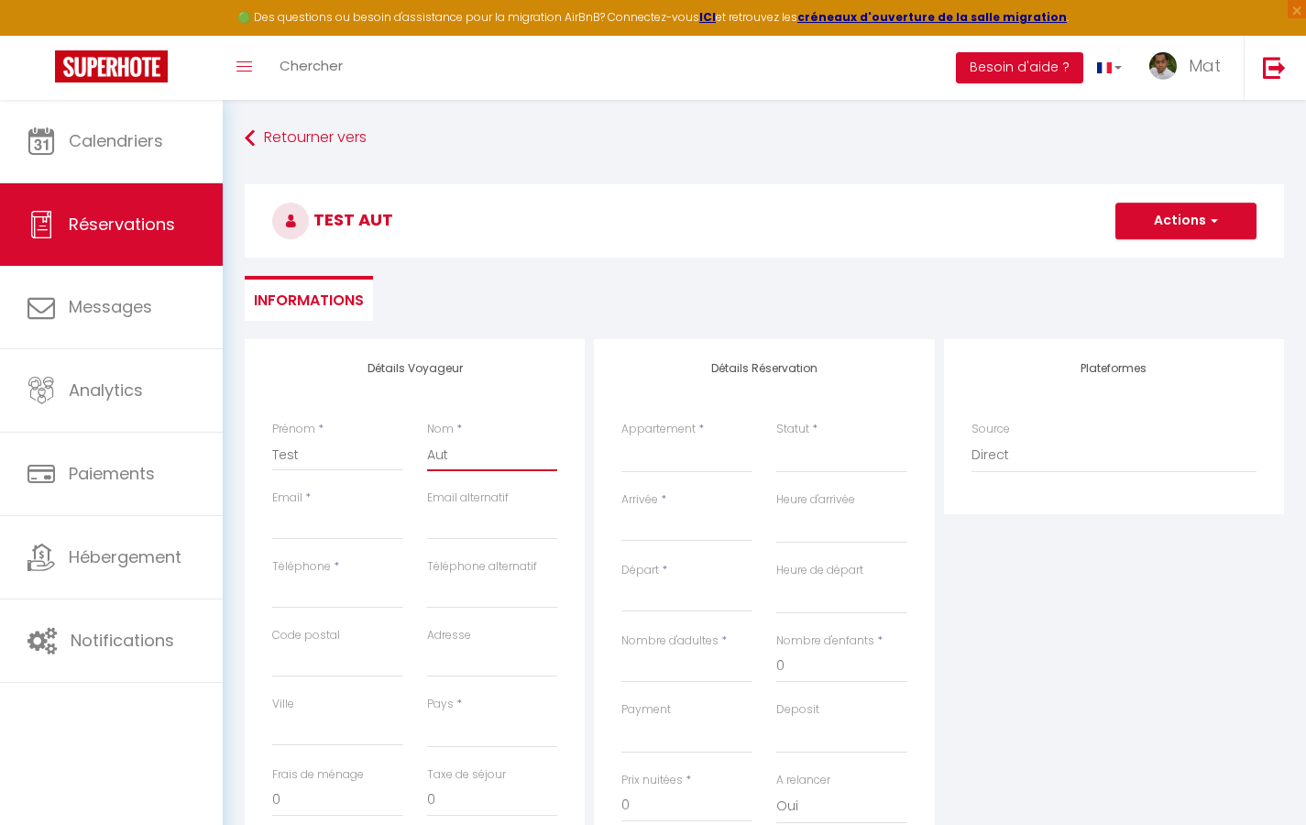
select select
checkbox input "false"
type input "[EMAIL_ADDRESS][DOMAIN_NAME]"
select select
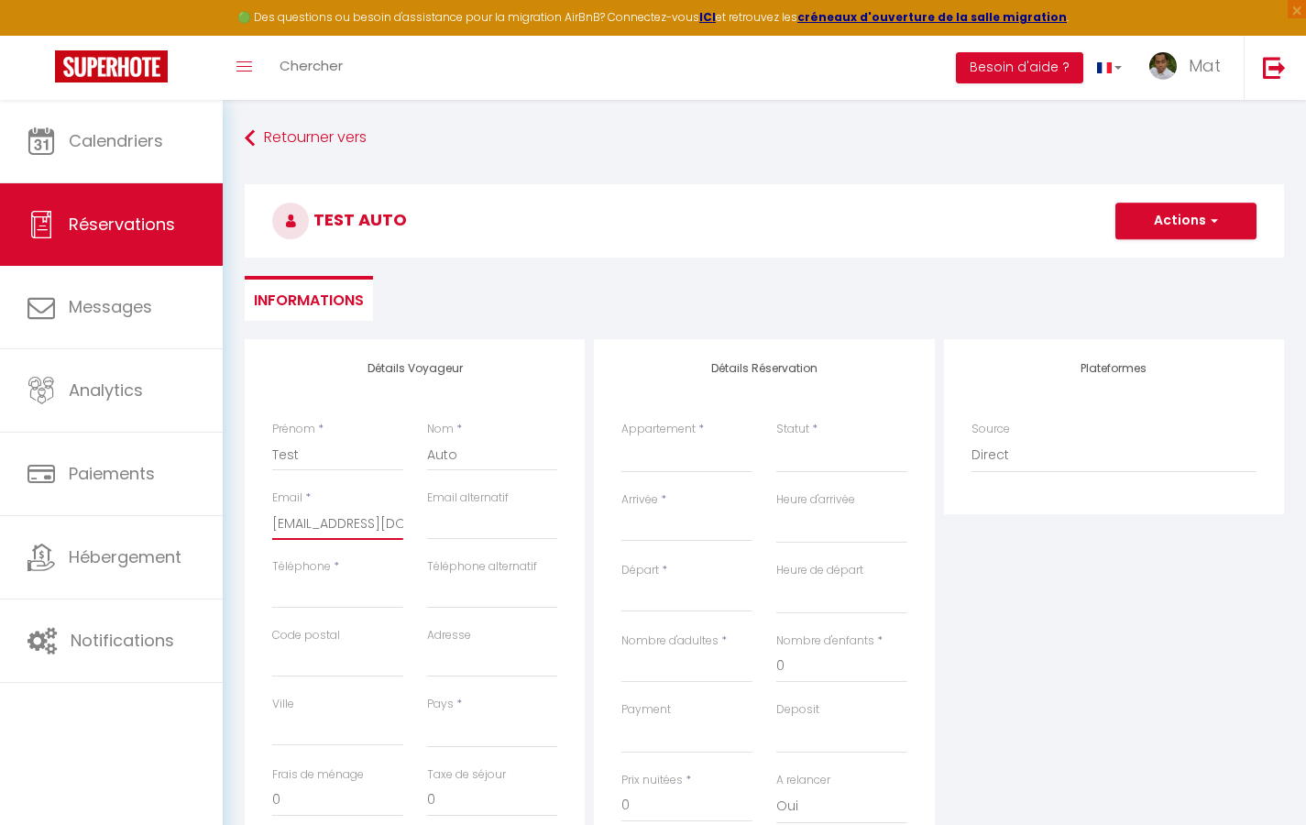
select select
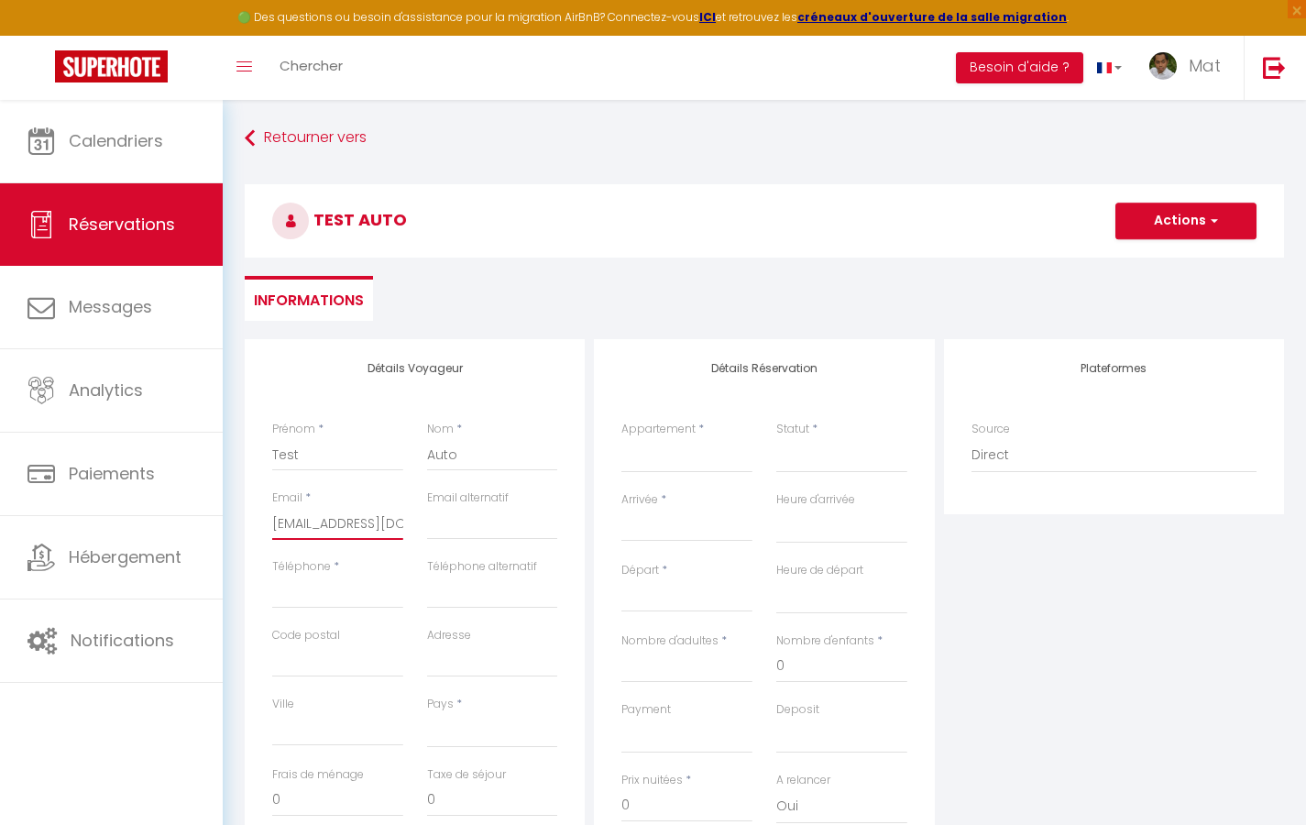
checkbox input "false"
type input "0"
select select
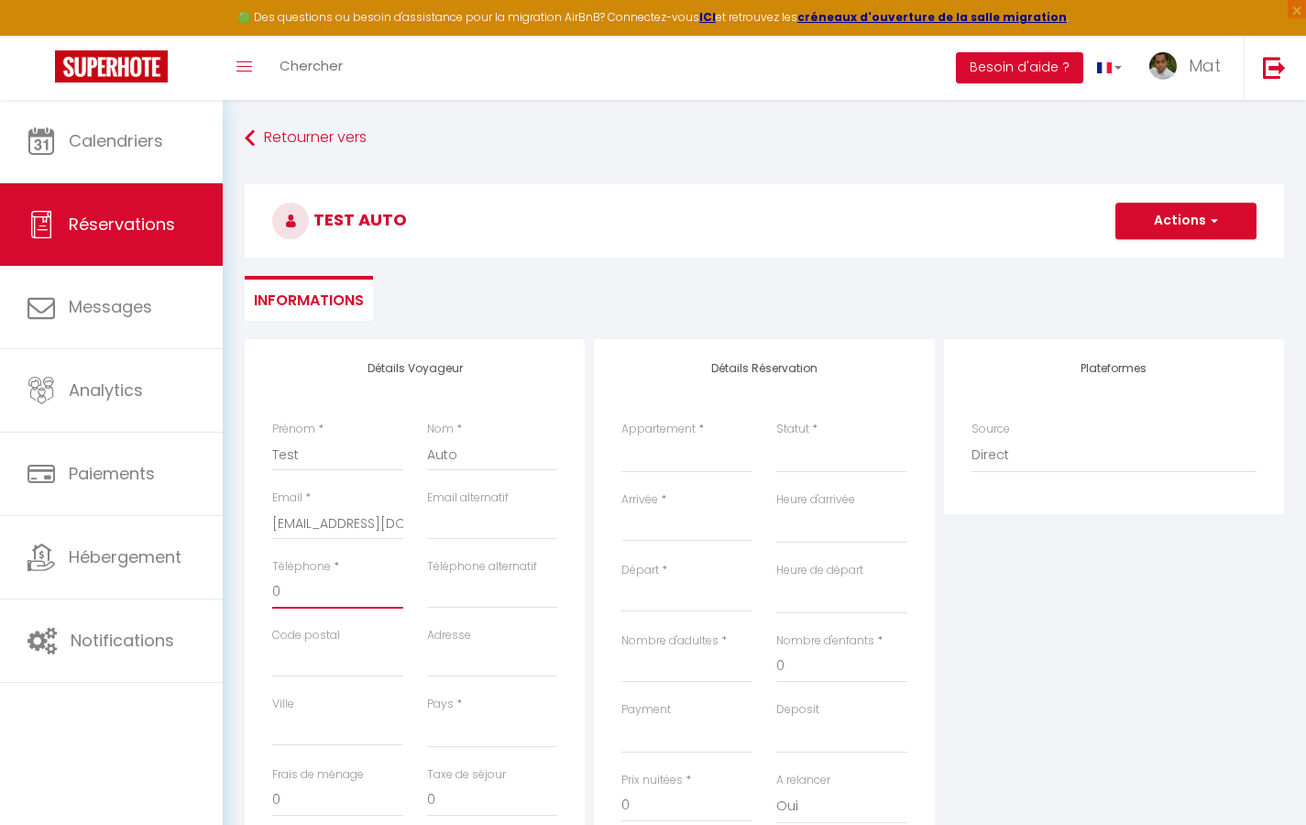
select select
checkbox input "false"
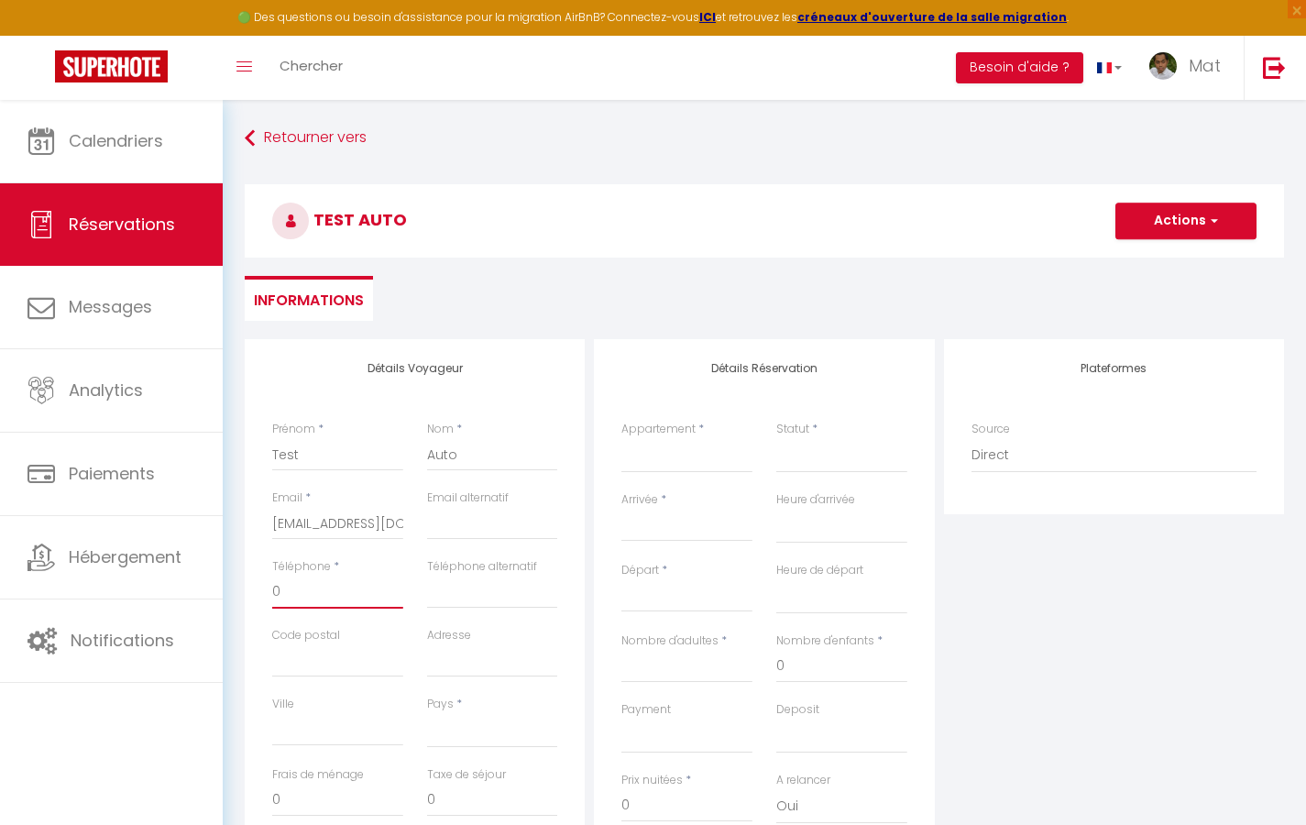
type input "06"
select select
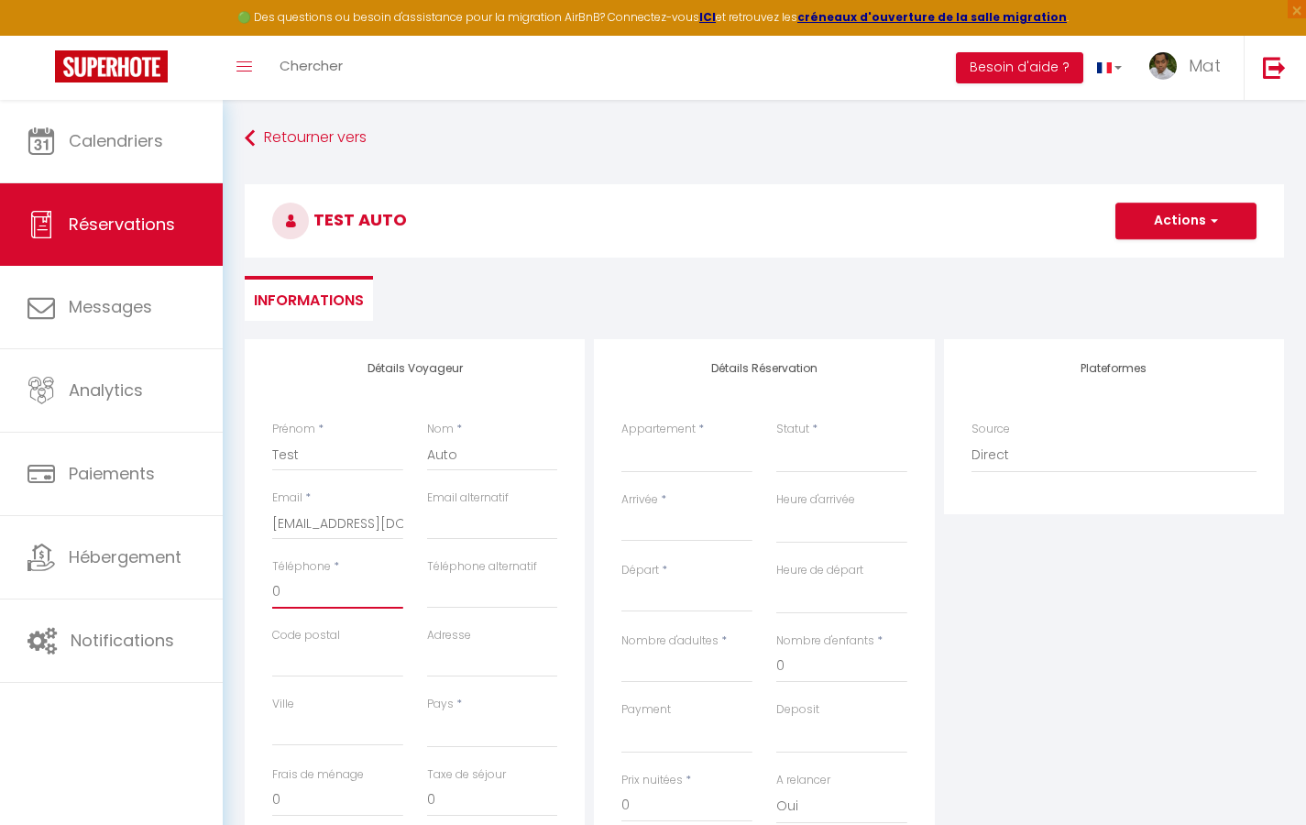
select select
checkbox input "false"
type input "060"
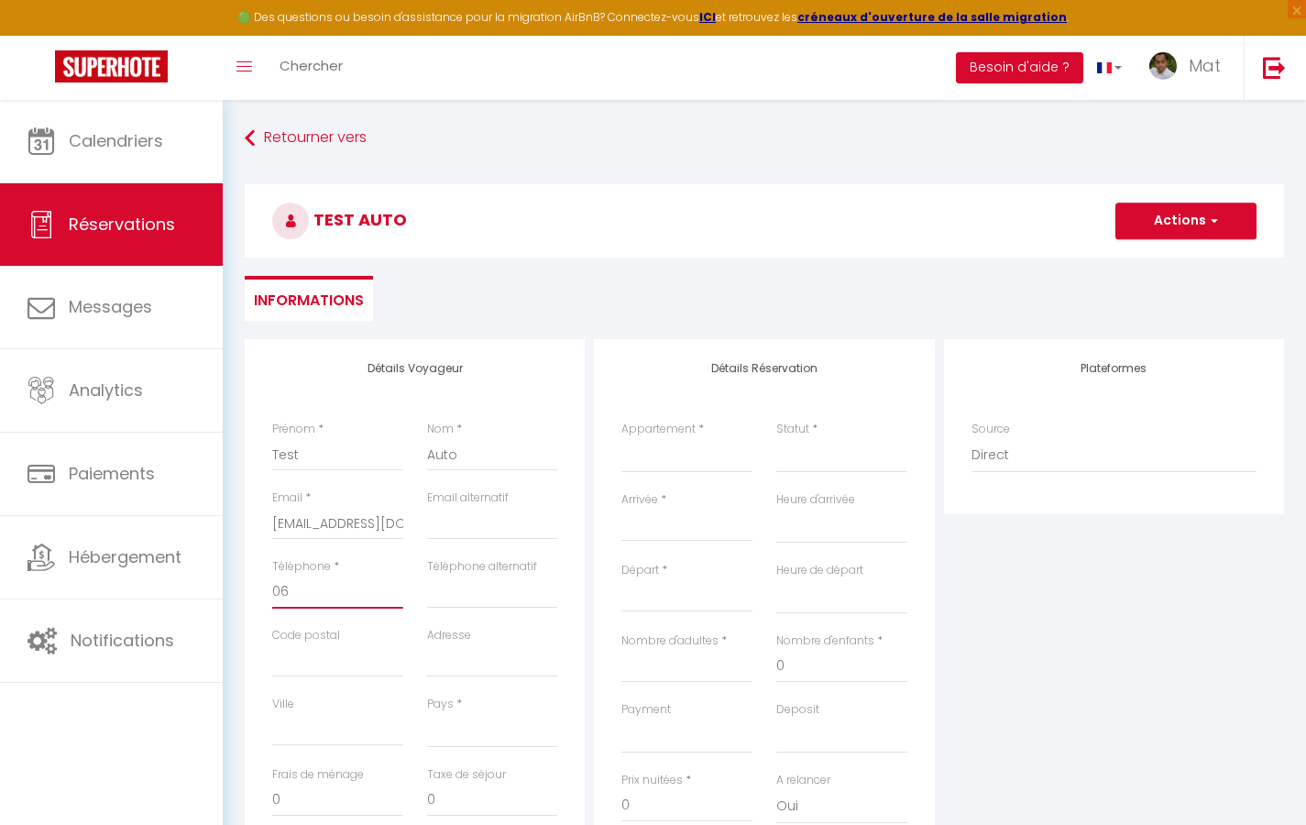
select select
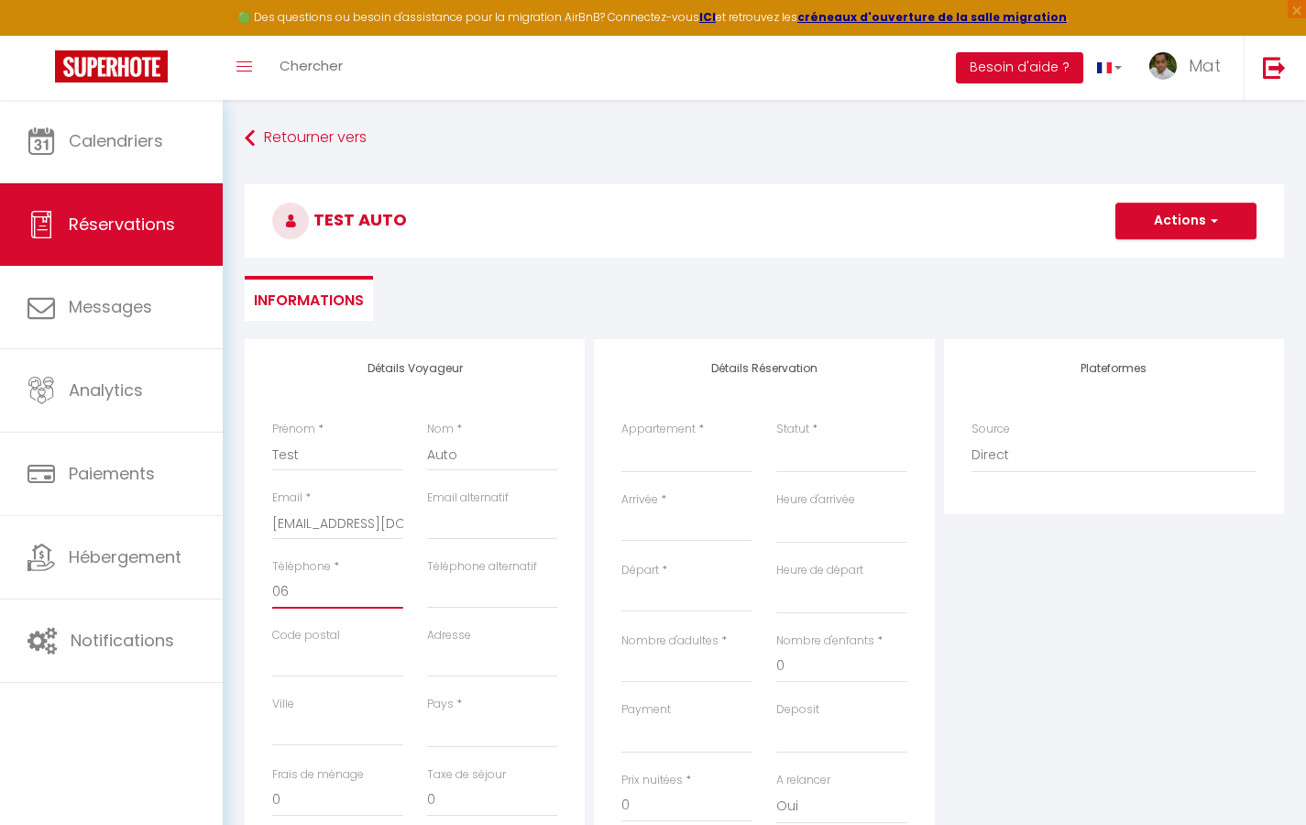
select select
checkbox input "false"
type input "0605"
select select
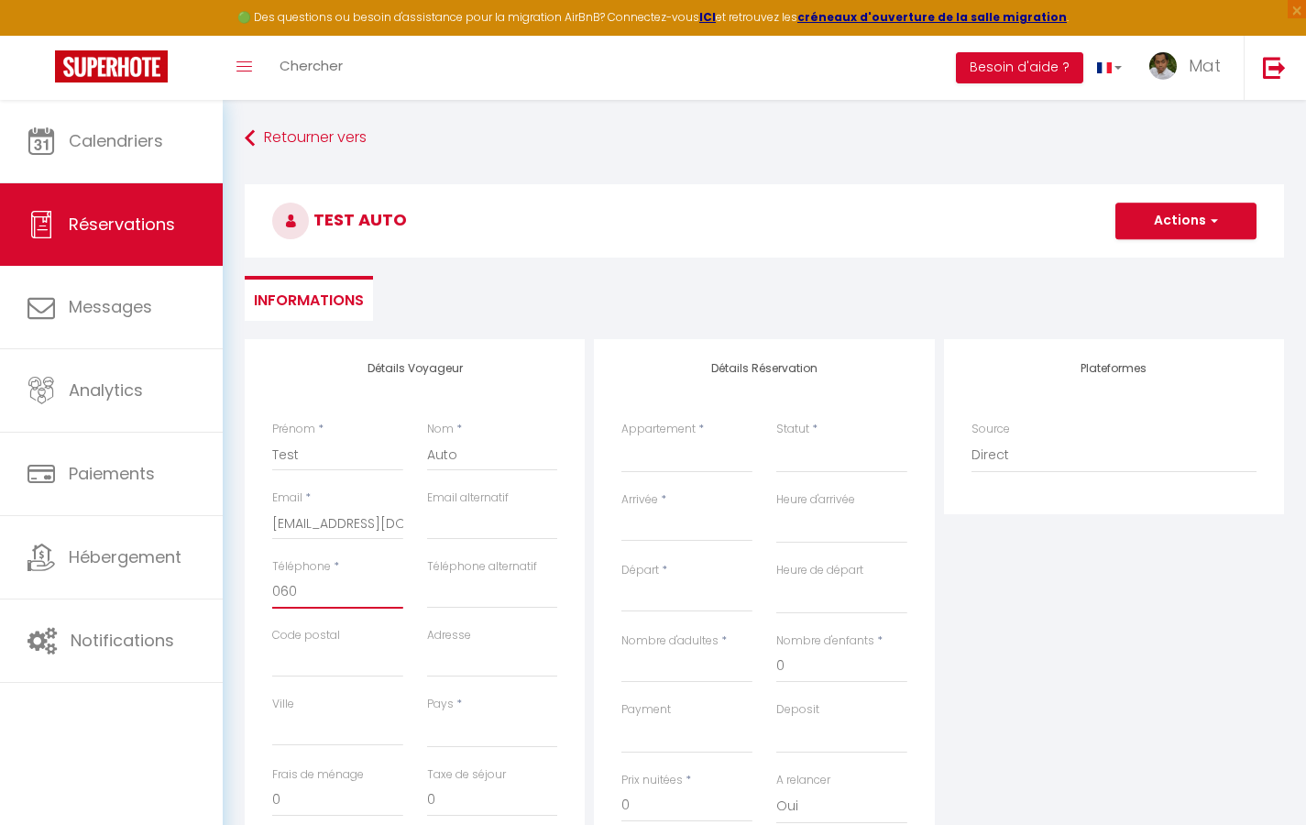
select select
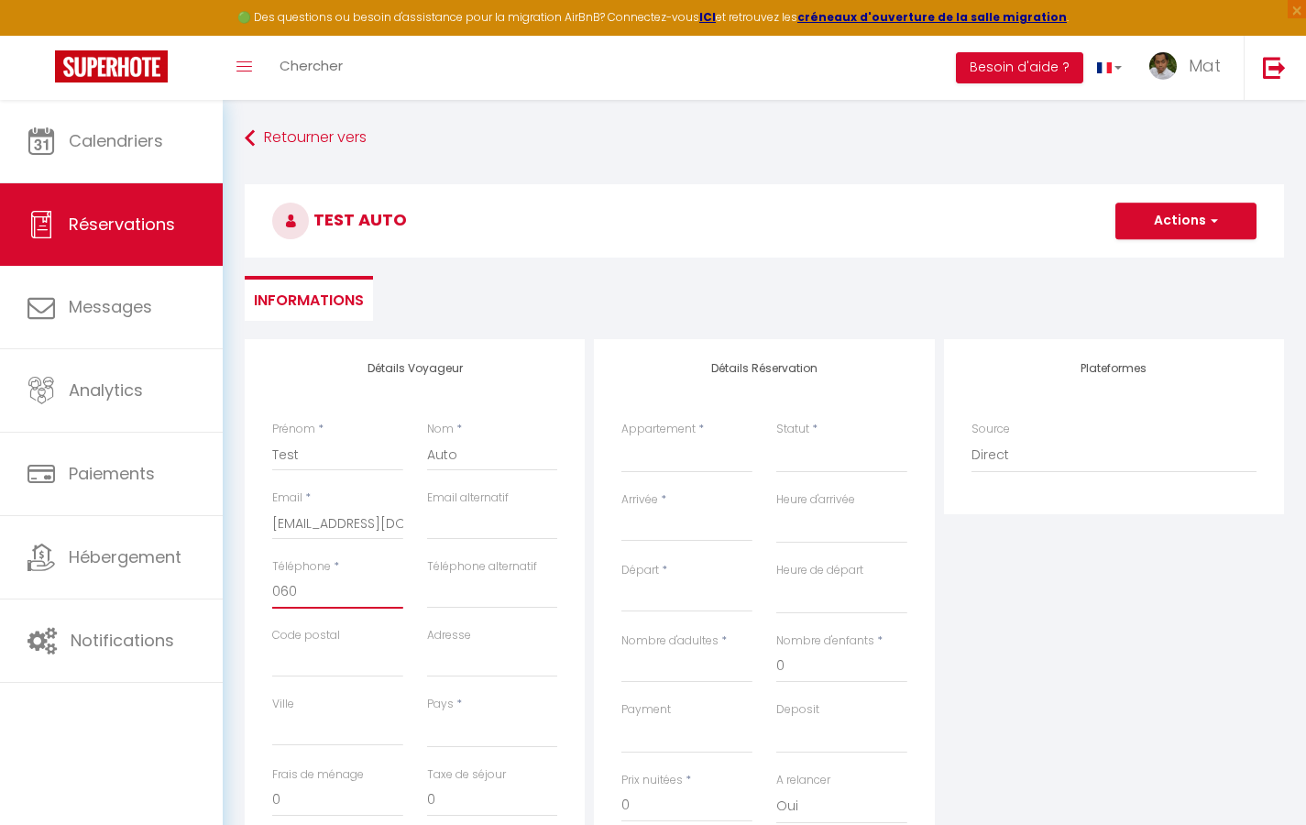
select select
checkbox input "false"
type input "06050"
select select
